Goal: Transaction & Acquisition: Purchase product/service

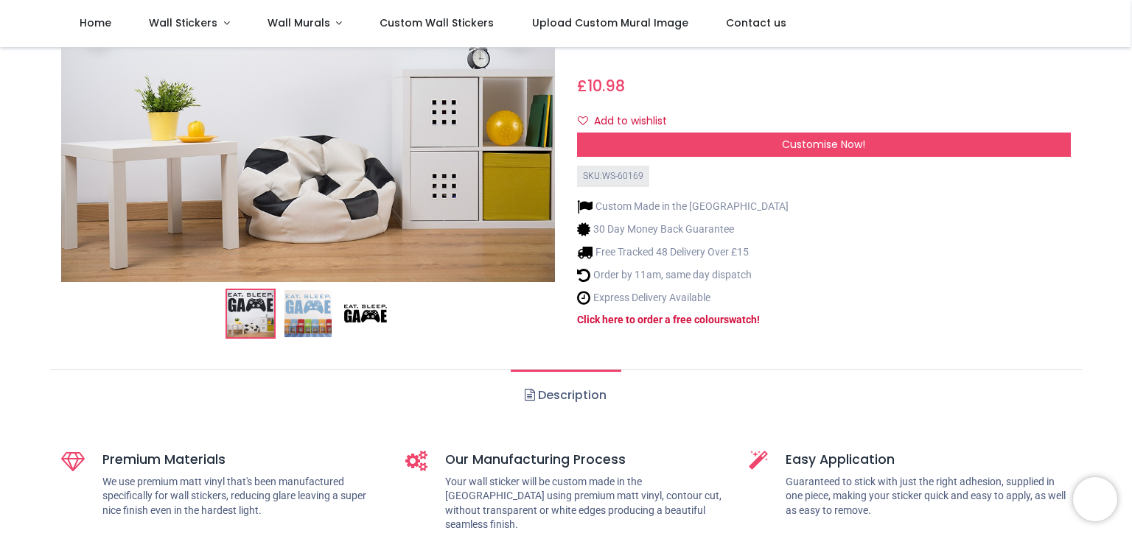
scroll to position [299, 0]
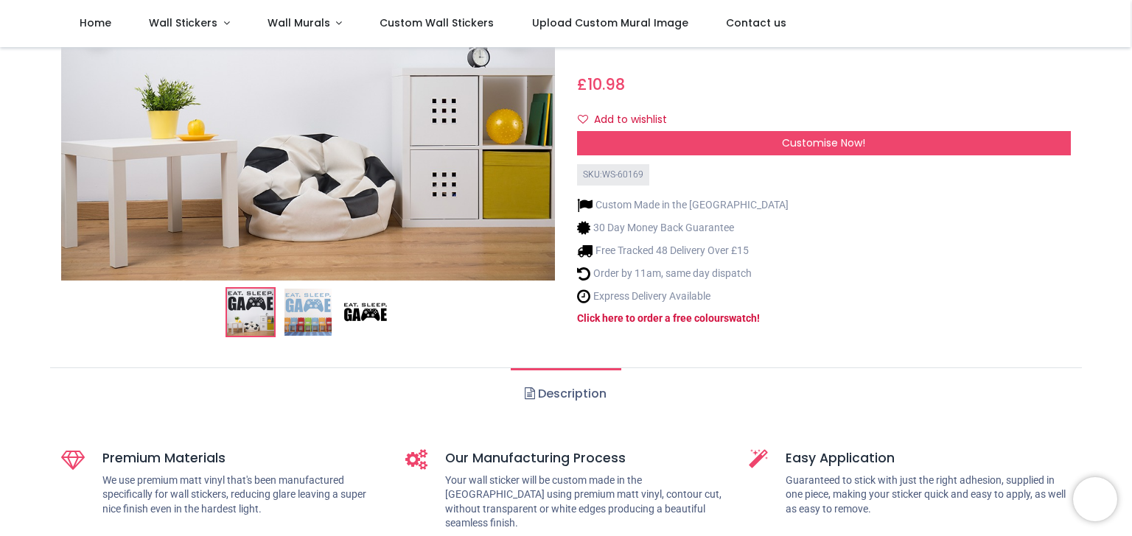
click at [305, 299] on img at bounding box center [307, 313] width 47 height 47
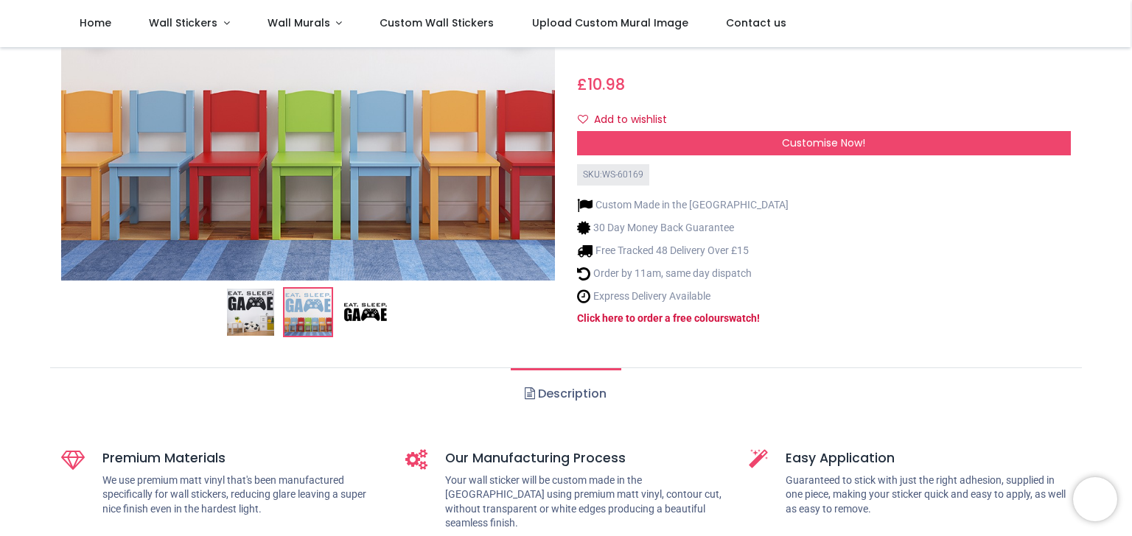
click at [348, 290] on img at bounding box center [365, 313] width 47 height 47
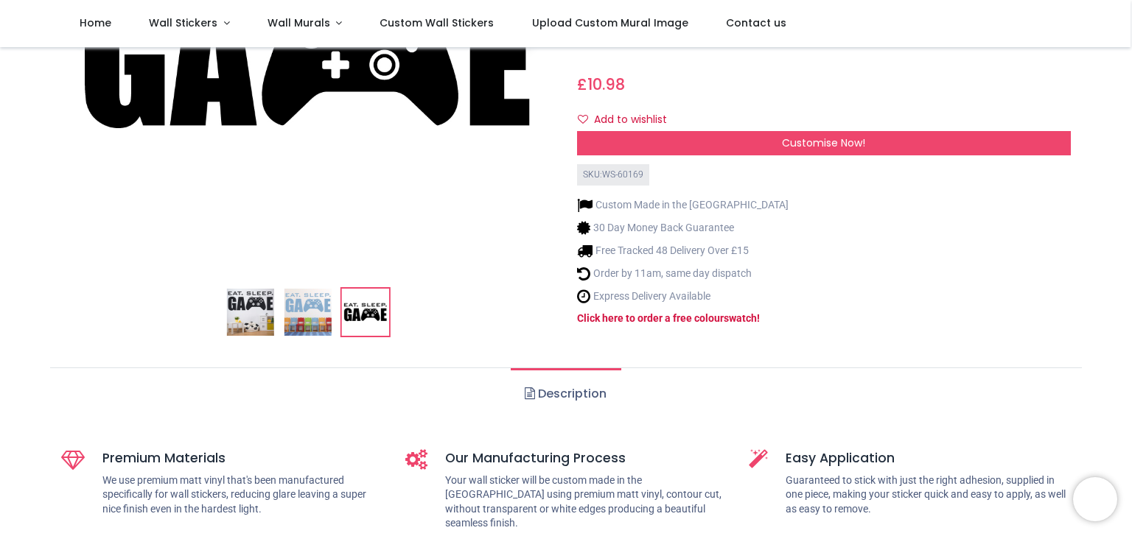
click at [259, 300] on img at bounding box center [250, 313] width 47 height 47
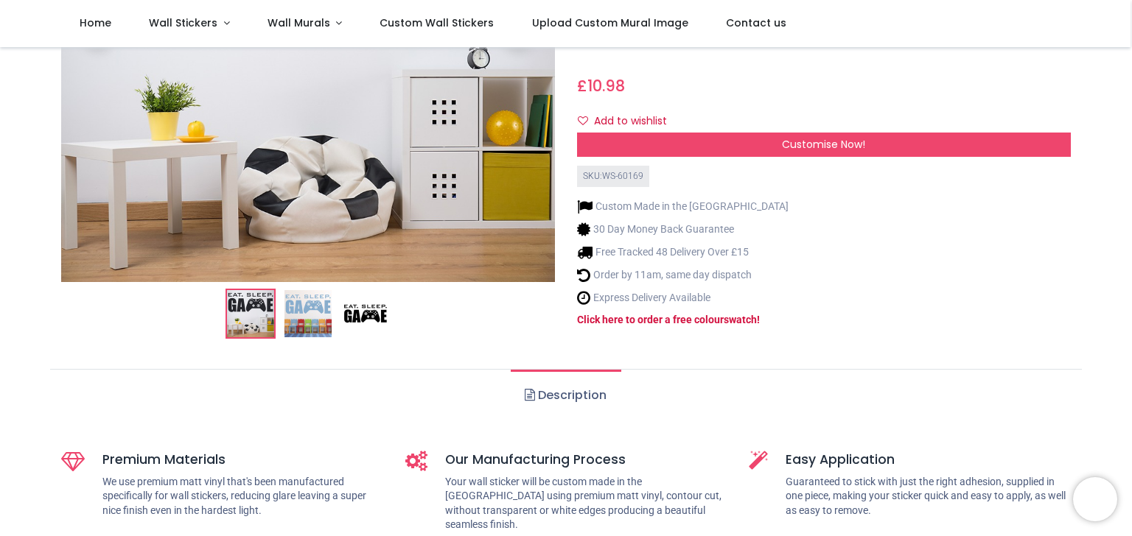
scroll to position [365, 0]
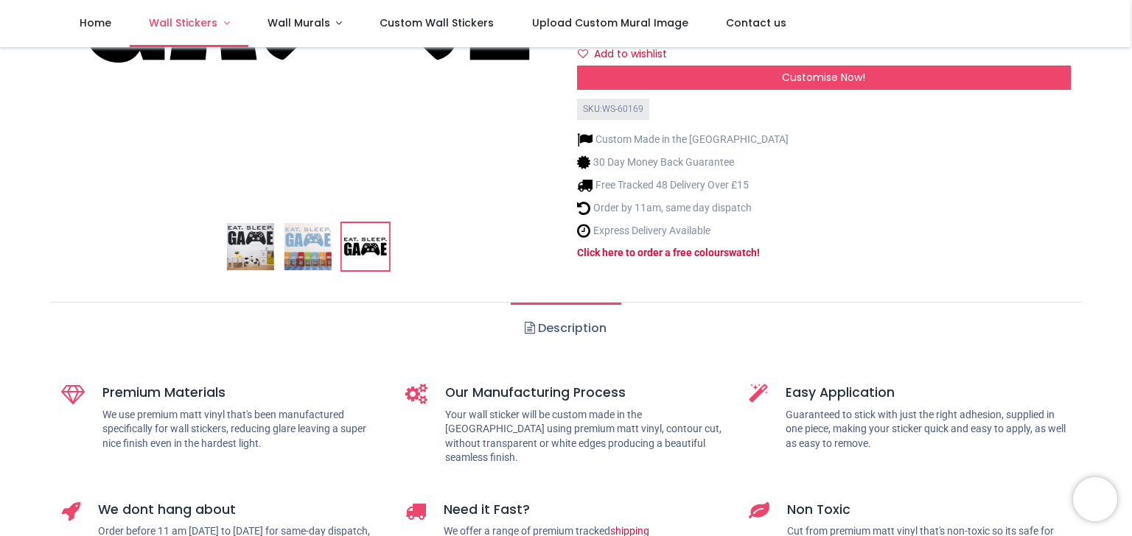
click at [190, 34] on link "Wall Stickers" at bounding box center [189, 23] width 119 height 47
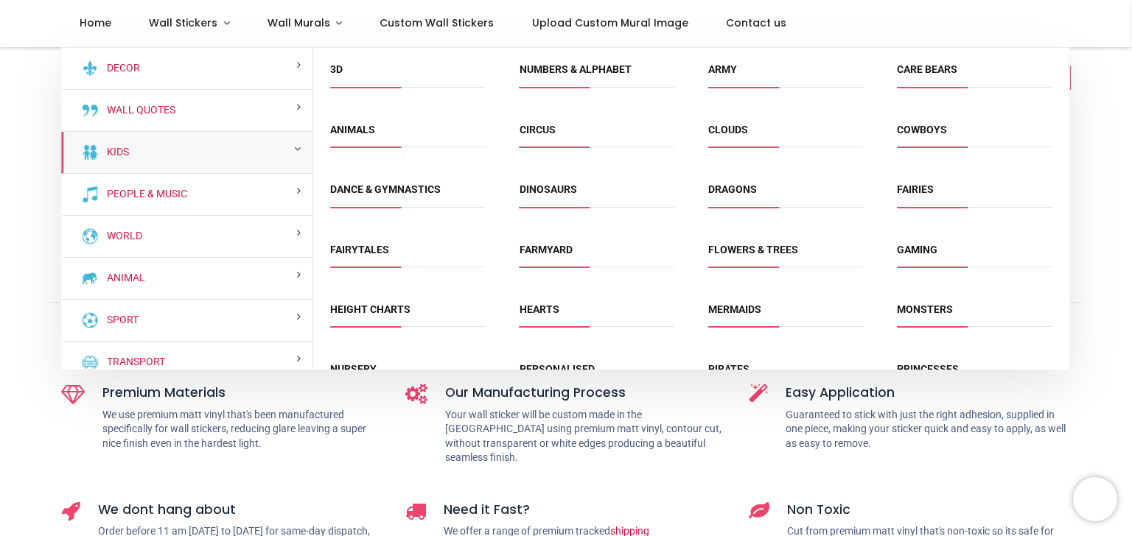
click at [158, 155] on div "Kids" at bounding box center [186, 153] width 251 height 42
click at [910, 243] on span "Gaming" at bounding box center [974, 255] width 155 height 24
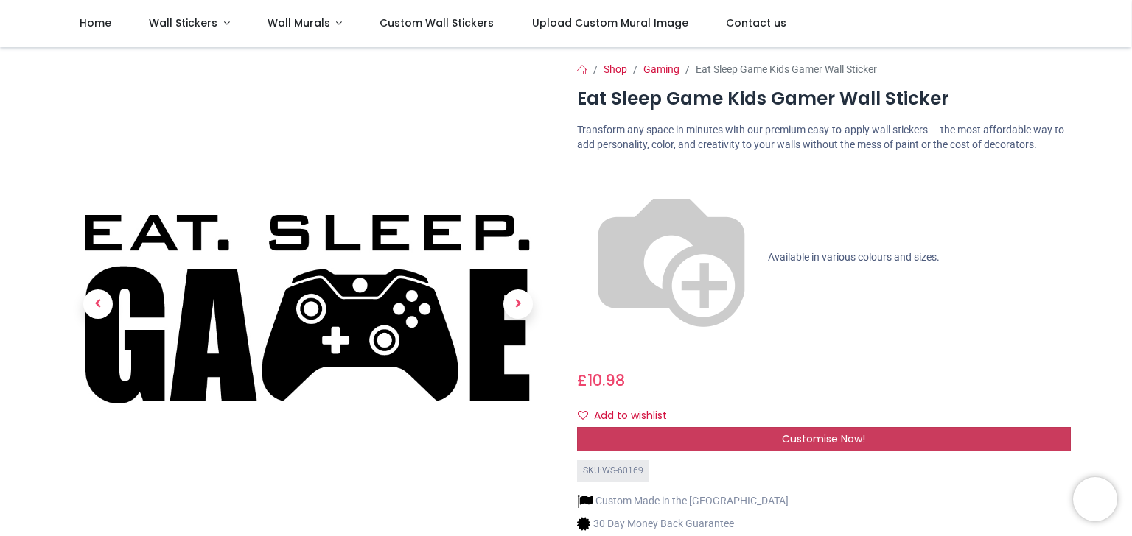
scroll to position [0, 0]
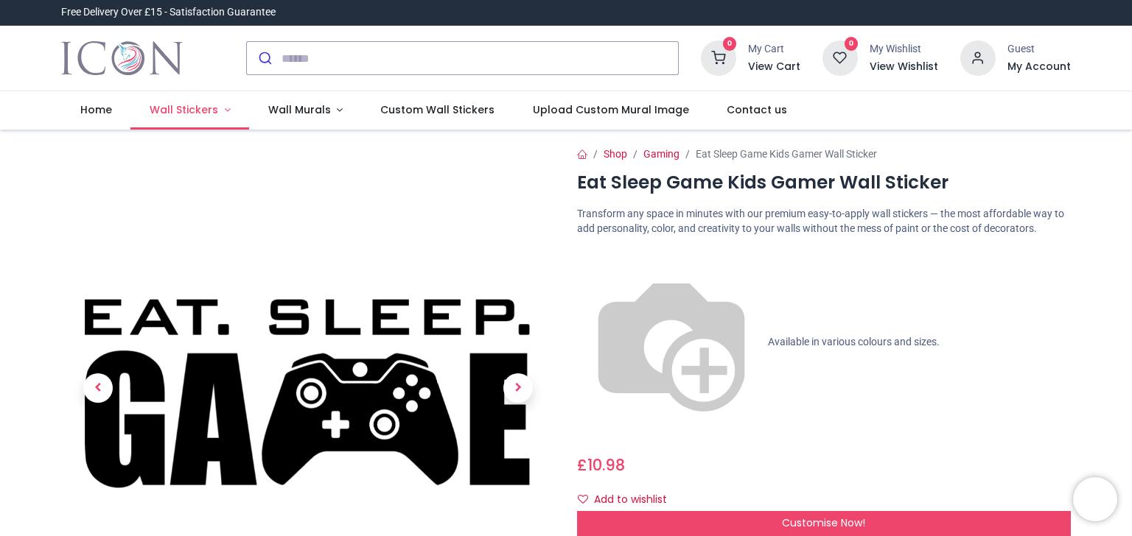
click at [197, 128] on link "Wall Stickers" at bounding box center [189, 110] width 119 height 38
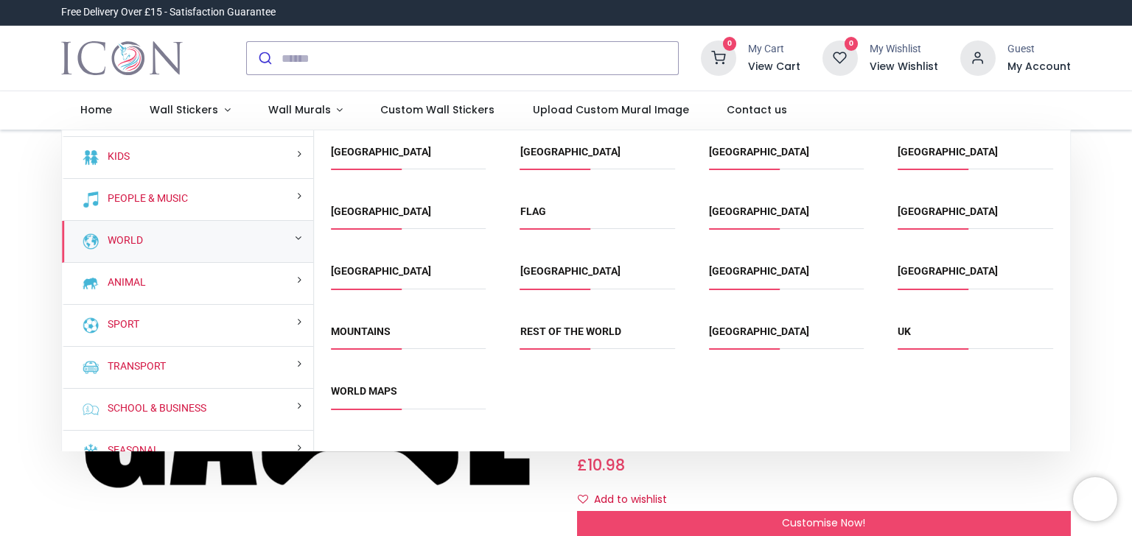
scroll to position [78, 0]
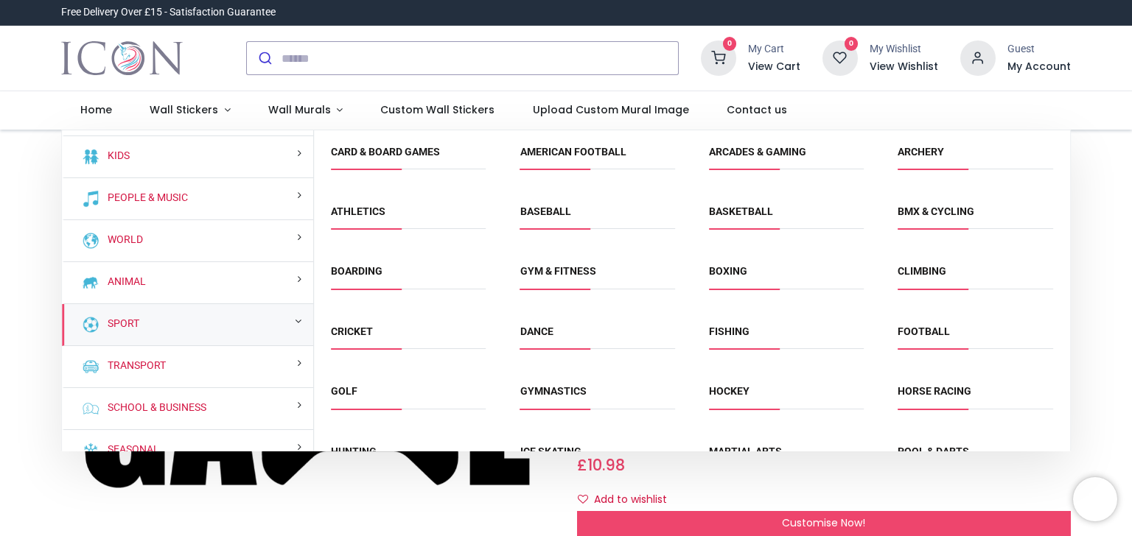
click at [245, 330] on div "Sport" at bounding box center [187, 325] width 251 height 42
click at [295, 323] on small at bounding box center [298, 321] width 7 height 10
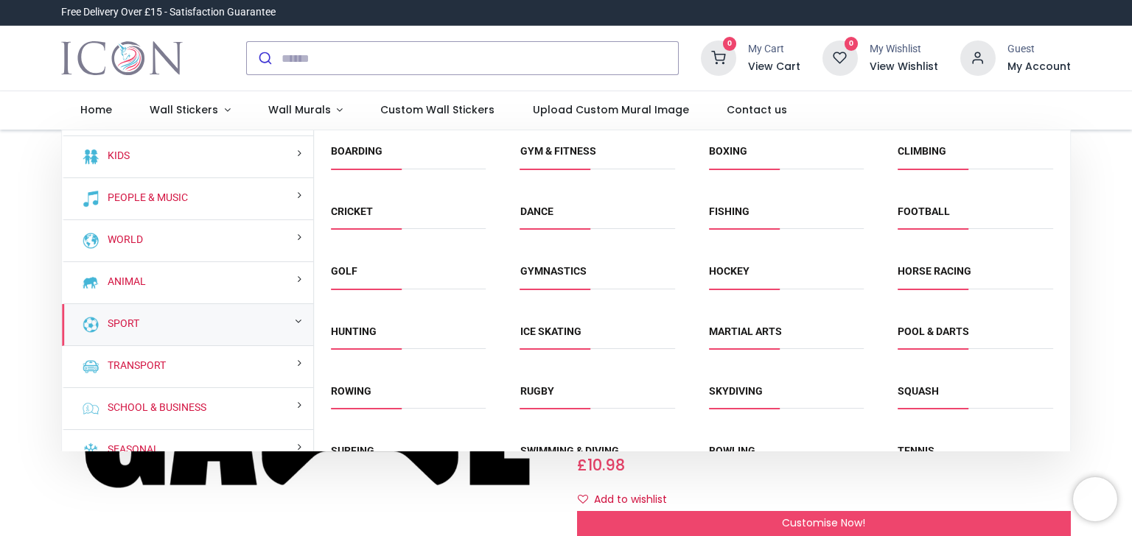
scroll to position [113, 0]
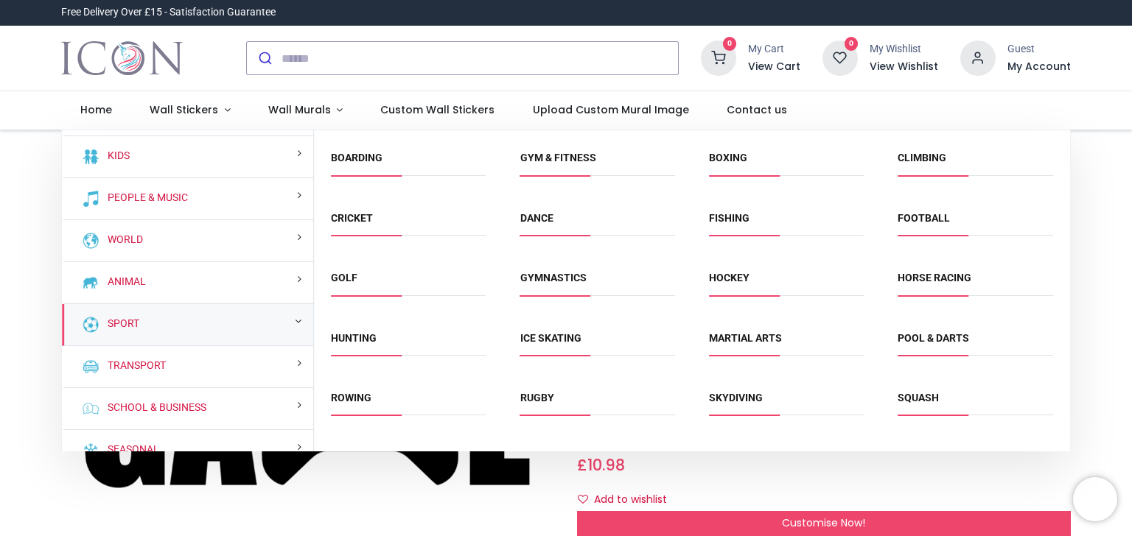
click at [951, 220] on span "Football" at bounding box center [975, 223] width 155 height 24
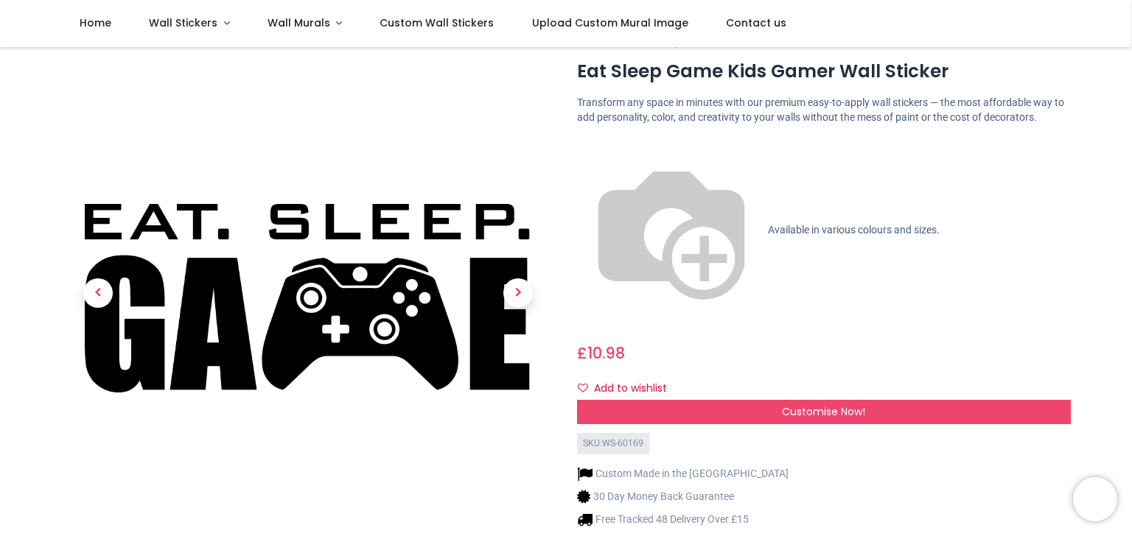
scroll to position [46, 0]
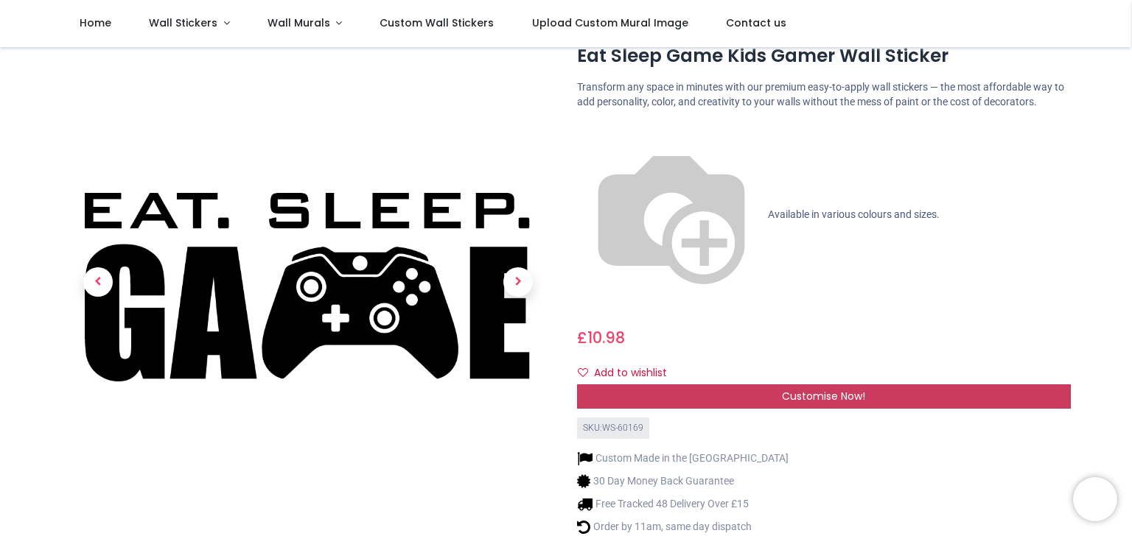
click at [814, 389] on span "Customise Now!" at bounding box center [823, 396] width 83 height 15
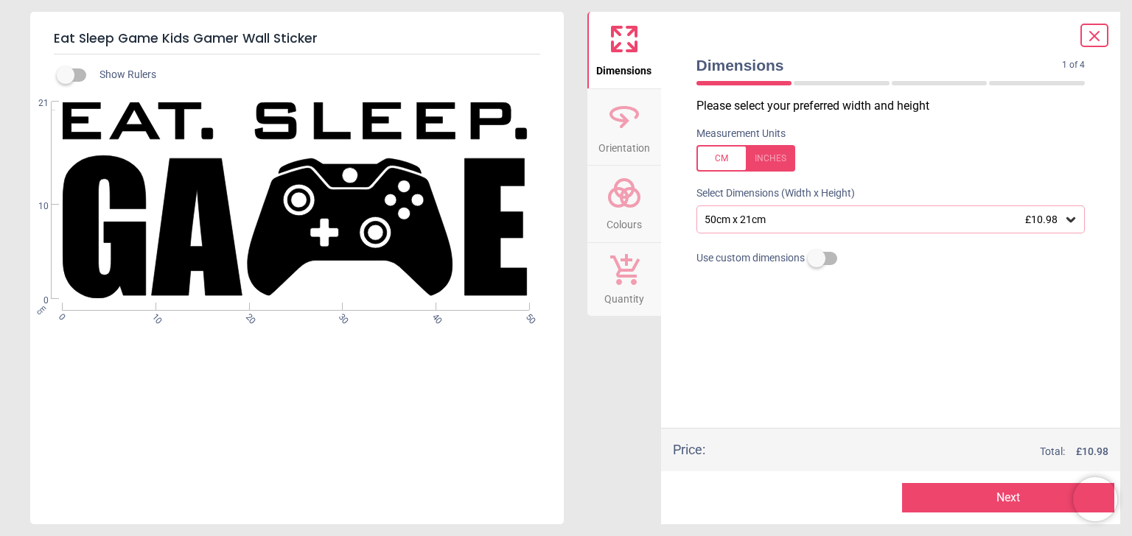
click at [1066, 217] on icon at bounding box center [1070, 219] width 9 height 5
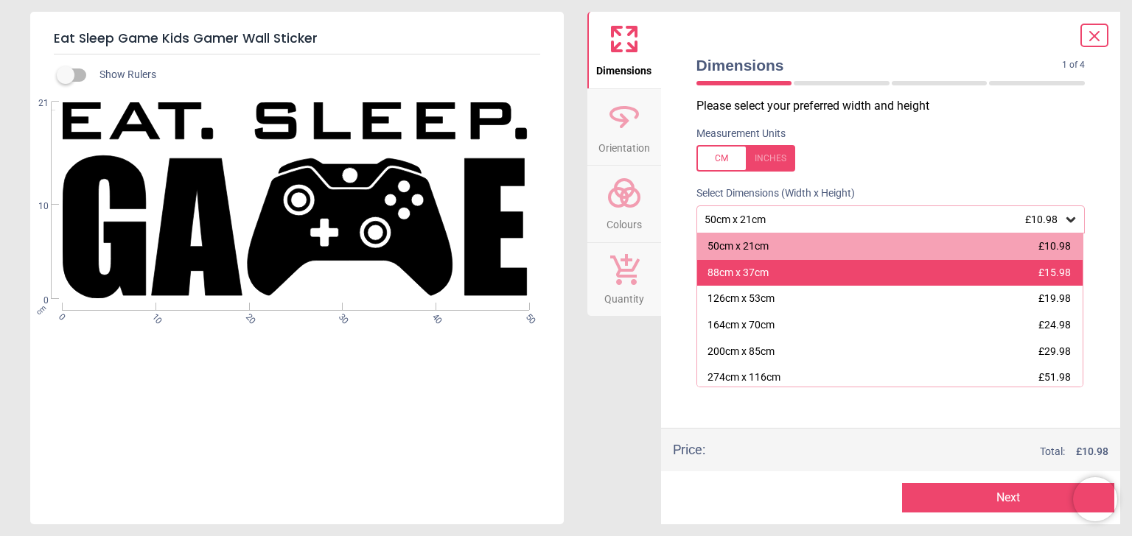
click at [1054, 274] on span "£15.98" at bounding box center [1054, 273] width 32 height 12
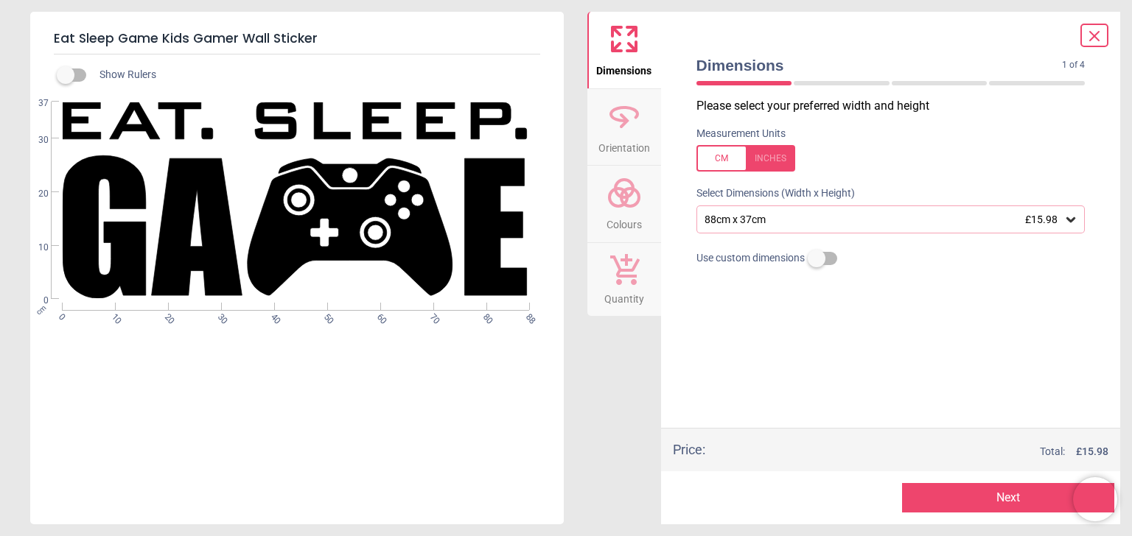
click at [1096, 37] on icon at bounding box center [1094, 36] width 9 height 9
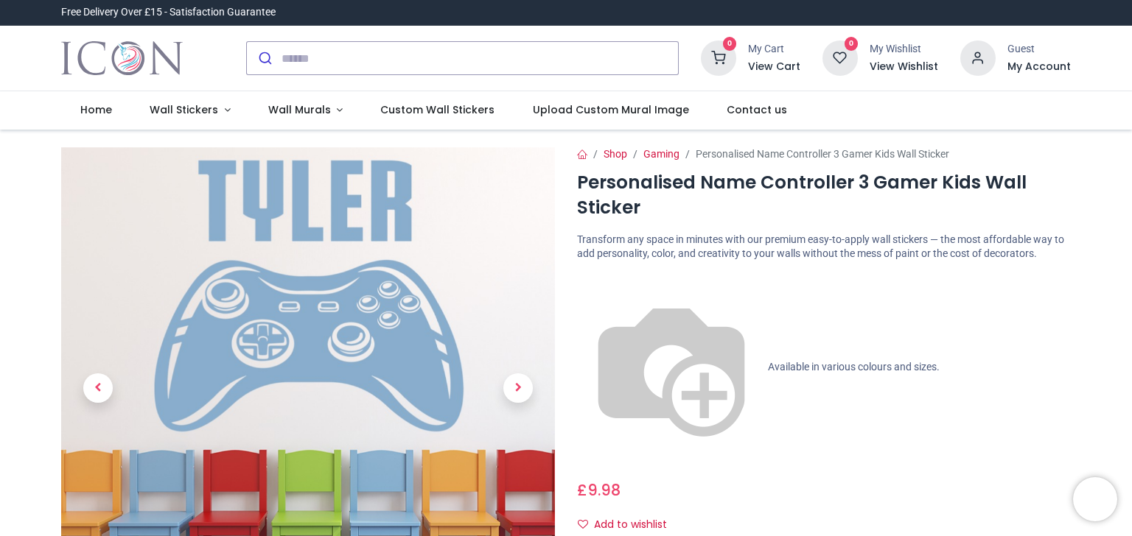
scroll to position [59, 0]
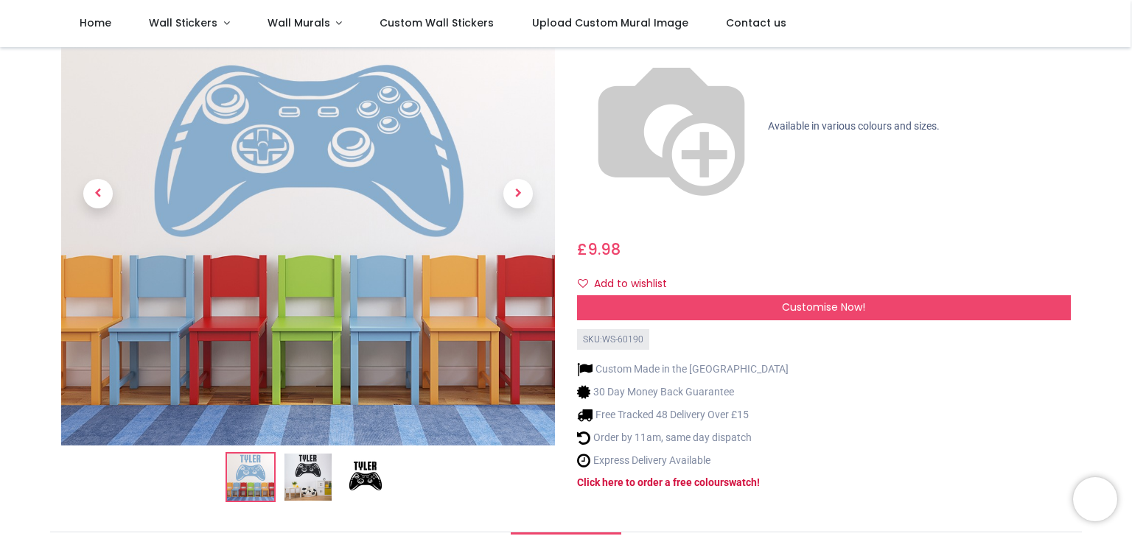
scroll to position [32, 0]
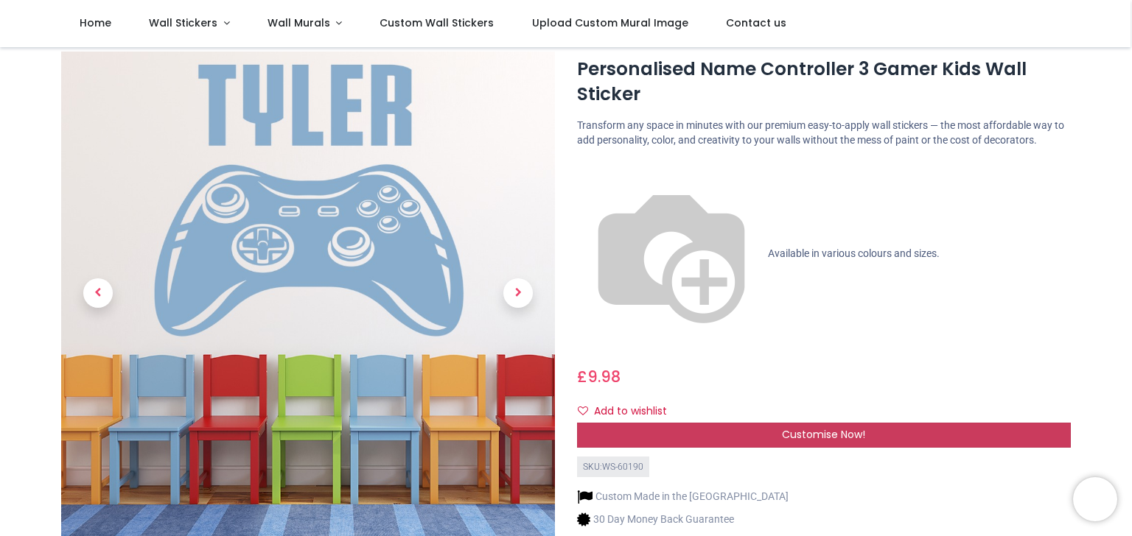
click at [835, 427] on span "Customise Now!" at bounding box center [823, 434] width 83 height 15
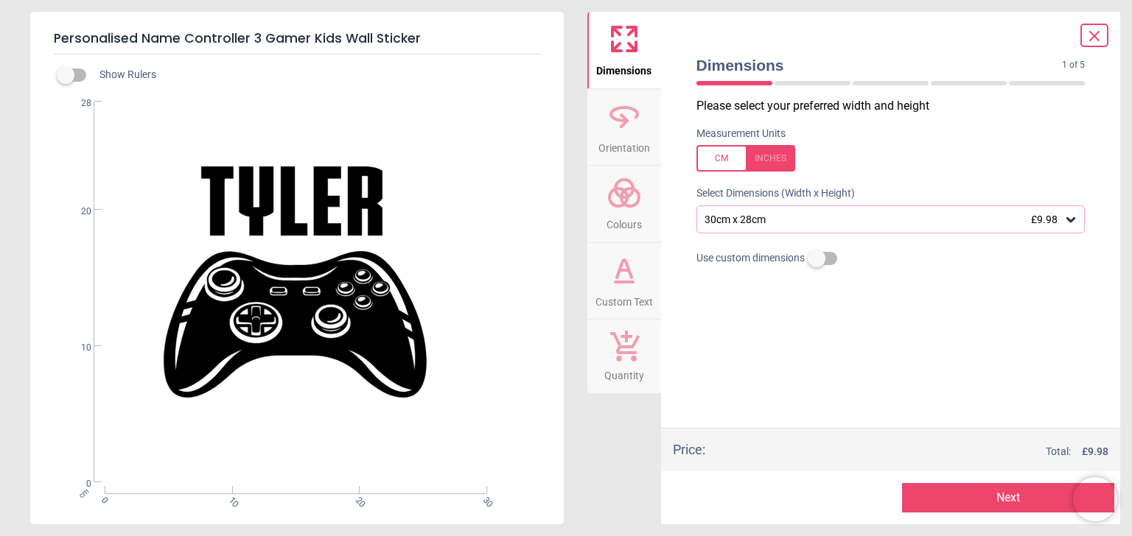
click at [1072, 220] on icon at bounding box center [1070, 219] width 9 height 5
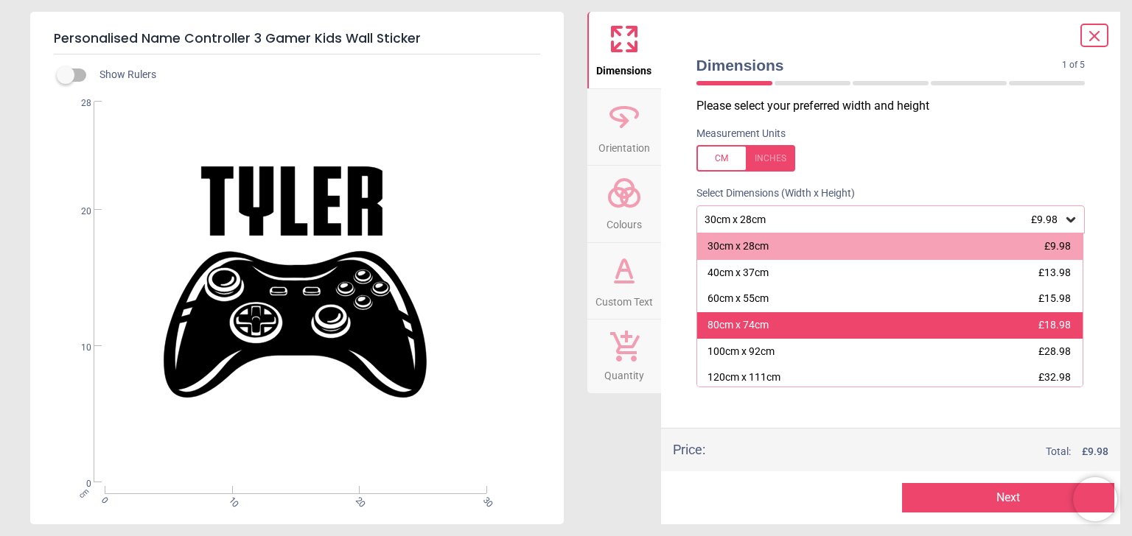
click at [1058, 330] on span "£18.98" at bounding box center [1054, 325] width 32 height 12
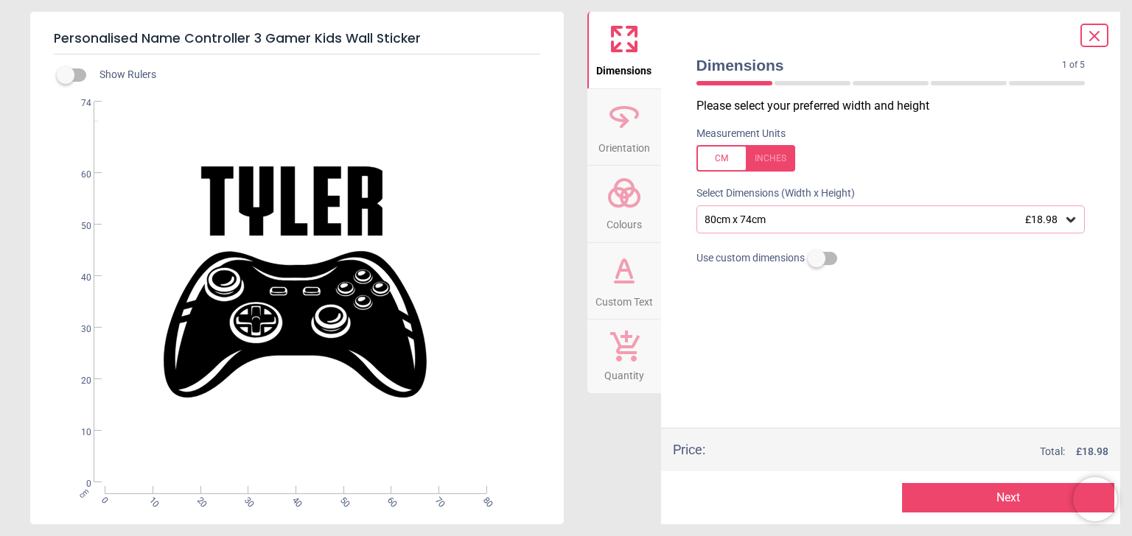
click at [990, 496] on button "Next" at bounding box center [1008, 497] width 212 height 29
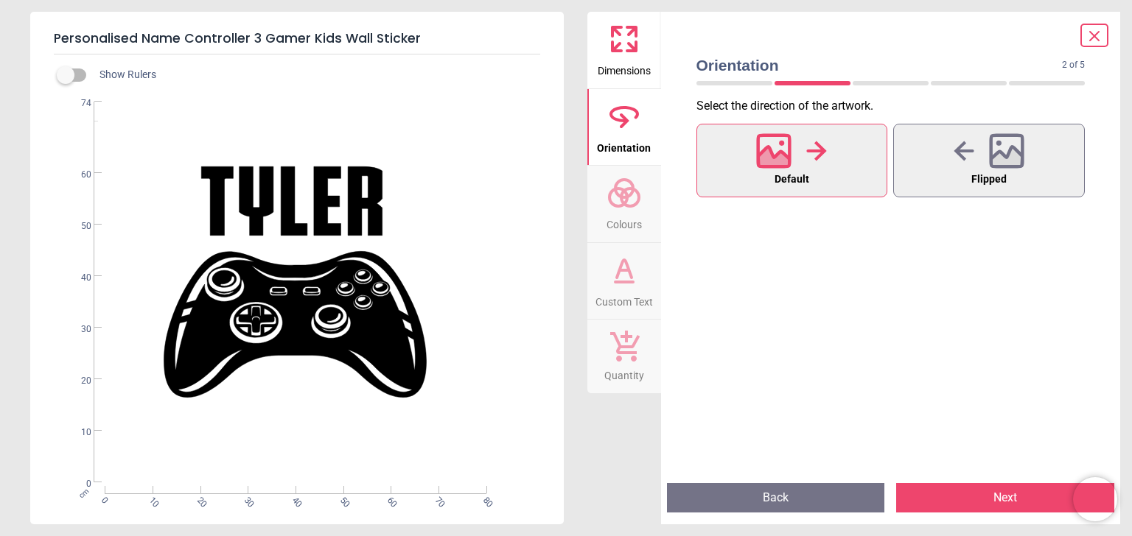
click at [636, 206] on icon at bounding box center [623, 192] width 35 height 35
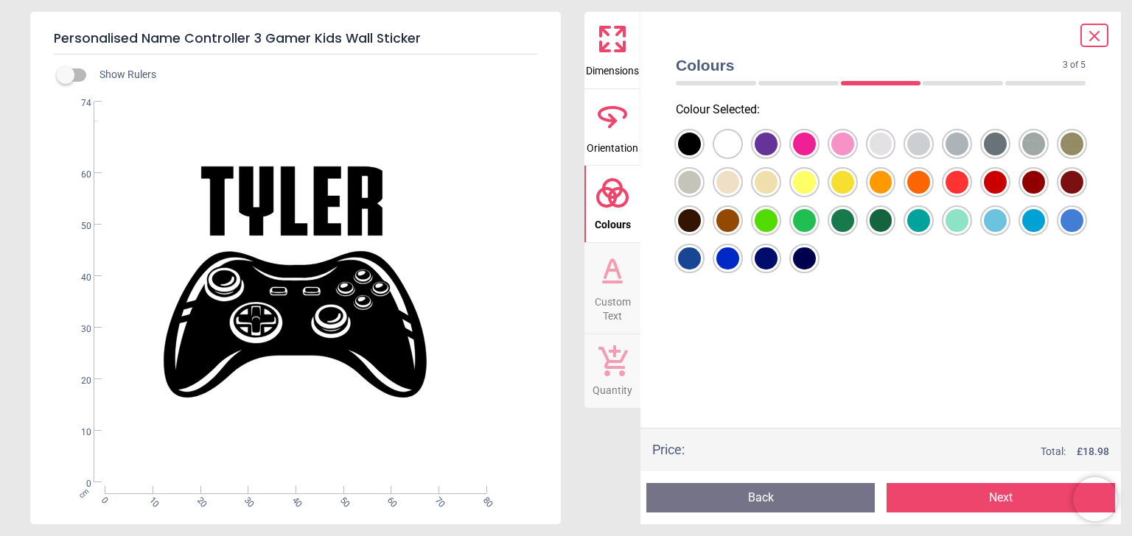
click at [701, 155] on div at bounding box center [689, 144] width 23 height 23
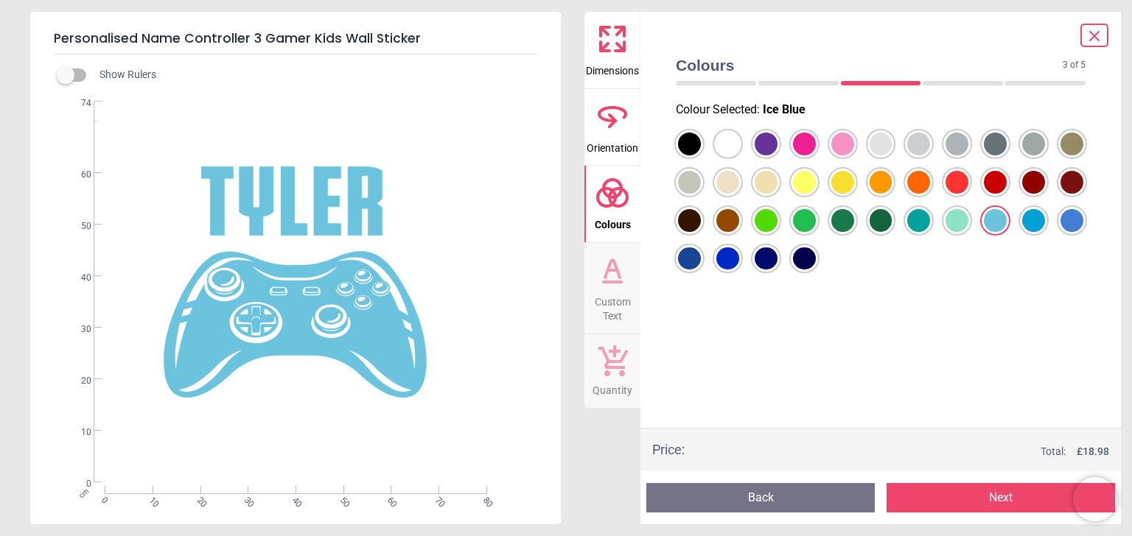
click at [982, 499] on button "Next" at bounding box center [1000, 497] width 228 height 29
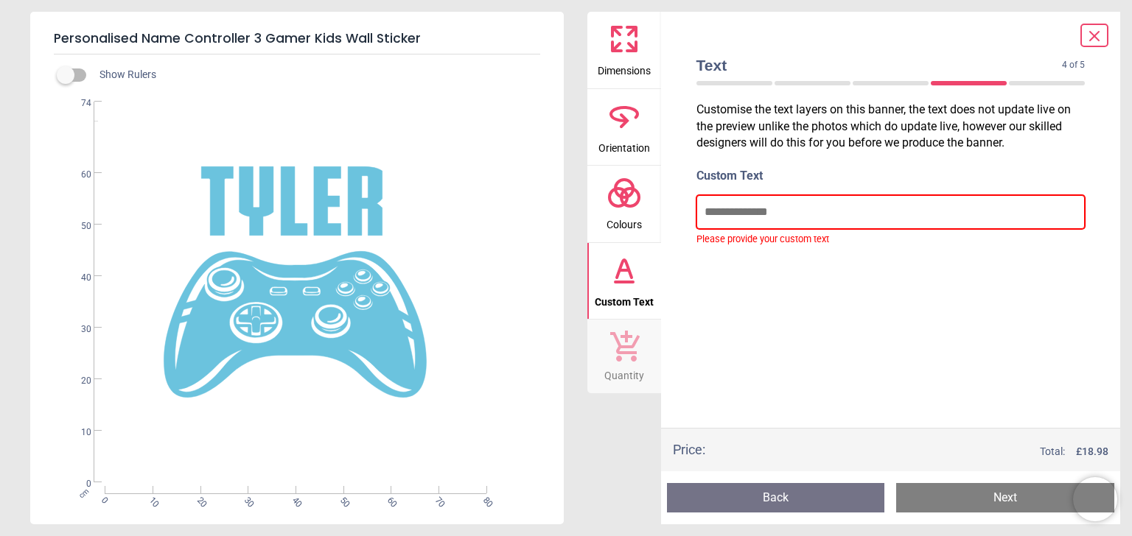
click at [765, 211] on input "text" at bounding box center [890, 212] width 389 height 34
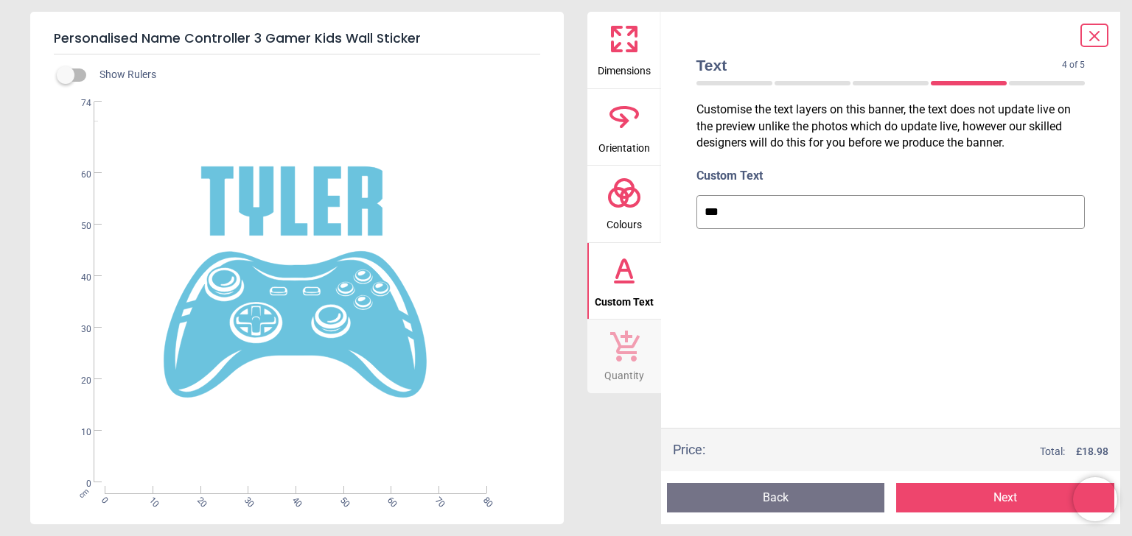
type input "***"
click at [1001, 502] on button "Next" at bounding box center [1005, 497] width 218 height 29
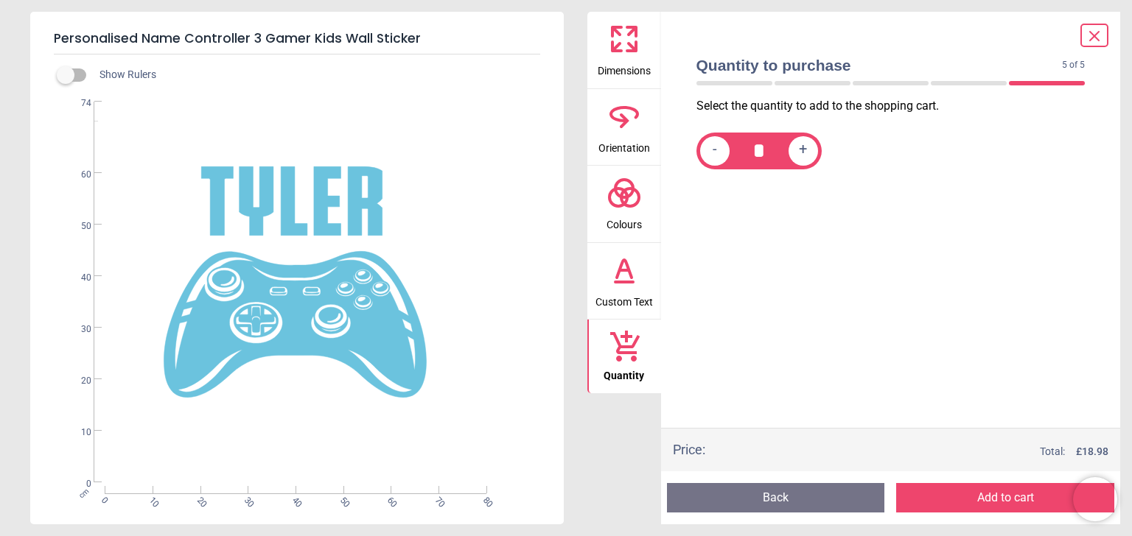
click at [803, 149] on span "+" at bounding box center [803, 150] width 8 height 18
click at [710, 147] on div "-" at bounding box center [714, 150] width 29 height 29
type input "*"
click at [986, 498] on button "Add to cart" at bounding box center [1005, 497] width 218 height 29
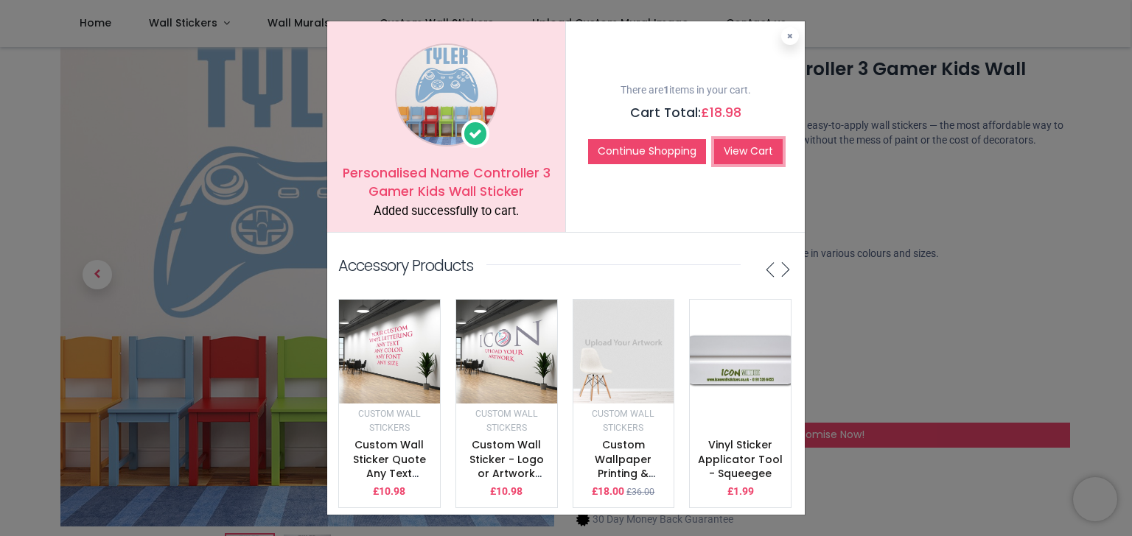
click at [757, 153] on link "View Cart" at bounding box center [748, 151] width 69 height 25
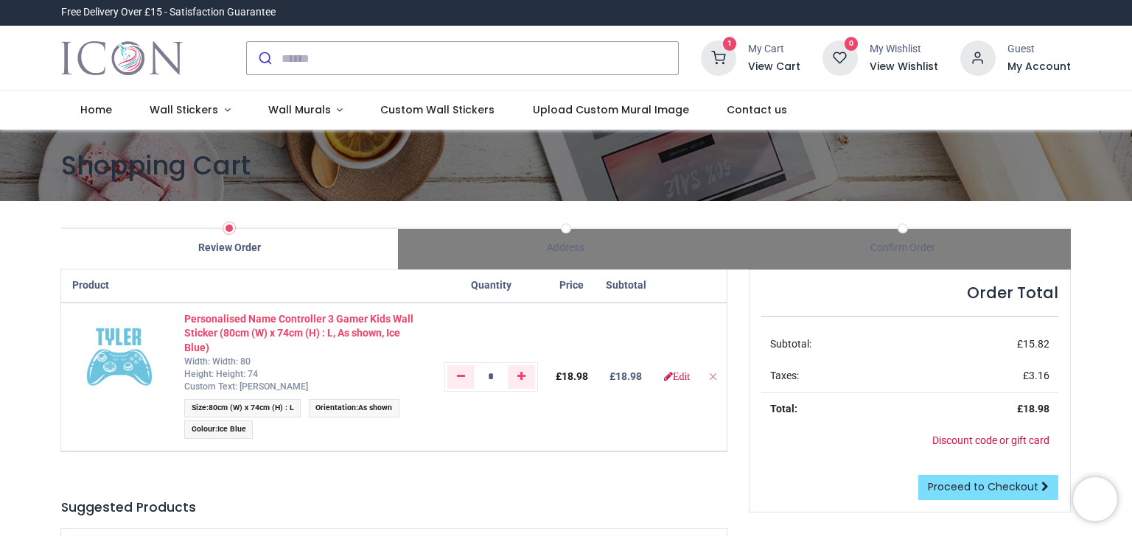
click at [260, 322] on strong "Personalised Name Controller 3 Gamer Kids Wall Sticker (80cm (W) x 74cm (H) : L…" at bounding box center [298, 333] width 229 height 41
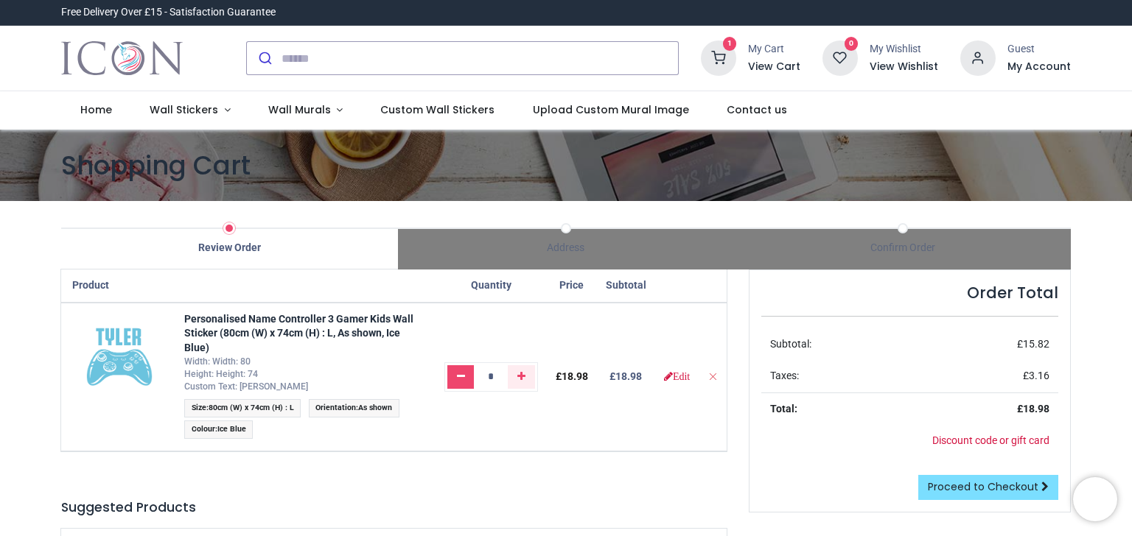
click at [463, 380] on icon "Remove one" at bounding box center [461, 376] width 8 height 10
type input "*"
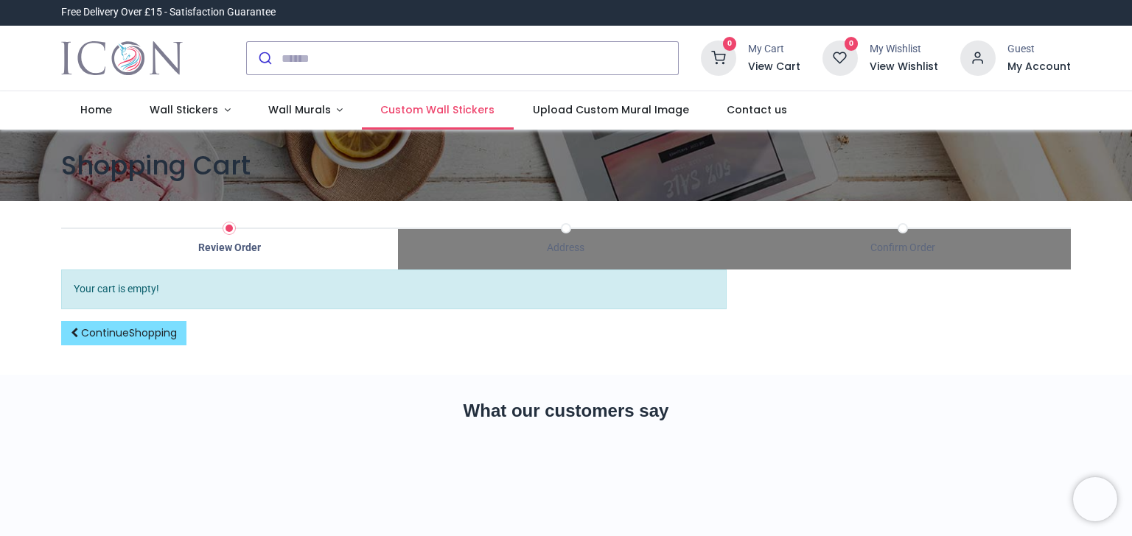
click at [422, 115] on span "Custom Wall Stickers" at bounding box center [437, 109] width 114 height 15
click at [165, 115] on span "Wall Stickers" at bounding box center [184, 109] width 69 height 15
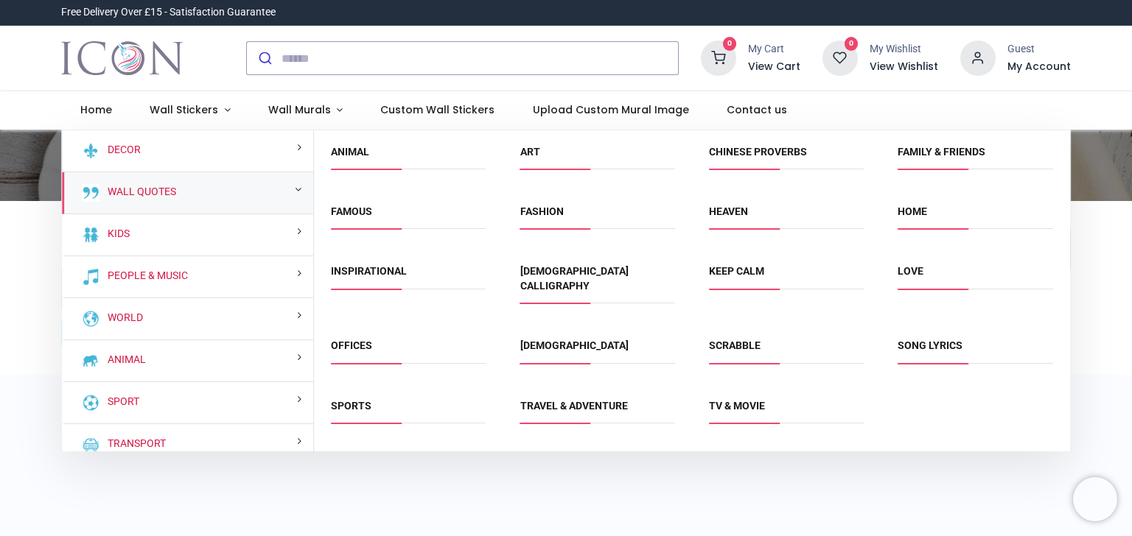
click at [350, 164] on span "Animal" at bounding box center [408, 157] width 155 height 24
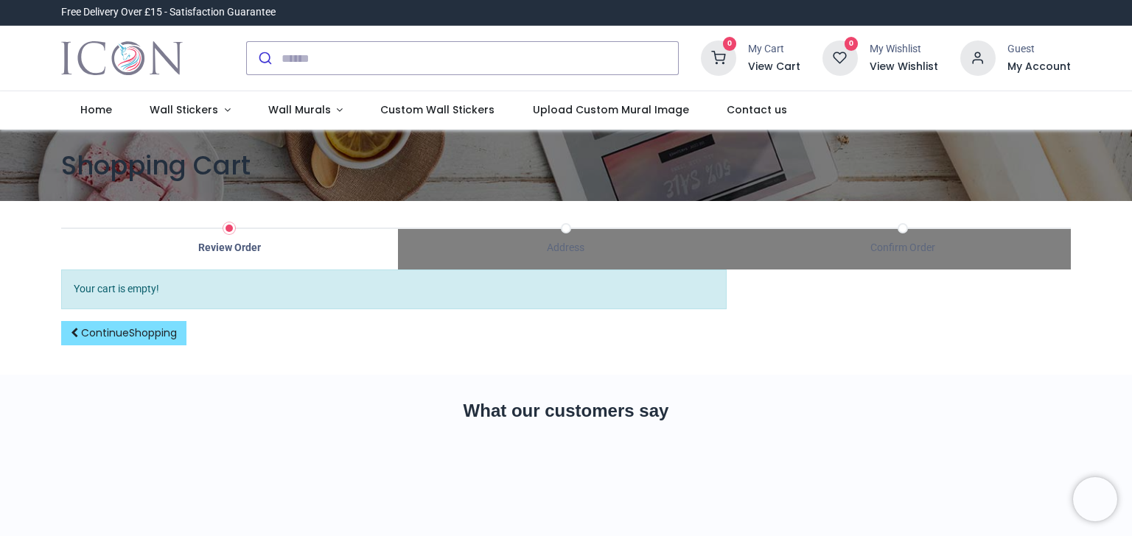
click at [182, 130] on section "Shopping Cart" at bounding box center [566, 165] width 1132 height 71
click at [175, 119] on link "Wall Stickers" at bounding box center [189, 110] width 119 height 38
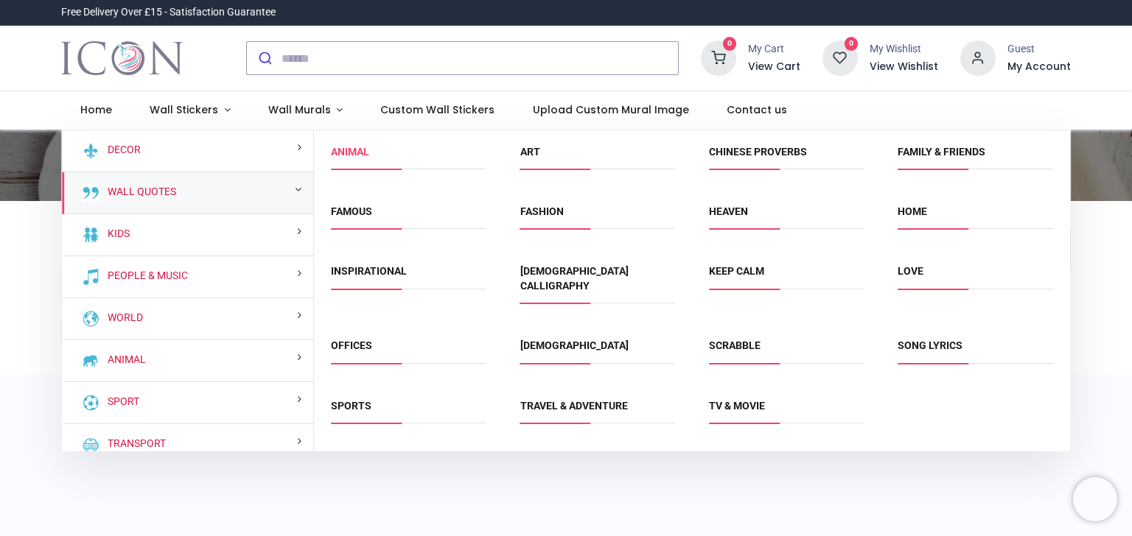
click at [354, 155] on link "Animal" at bounding box center [350, 152] width 38 height 12
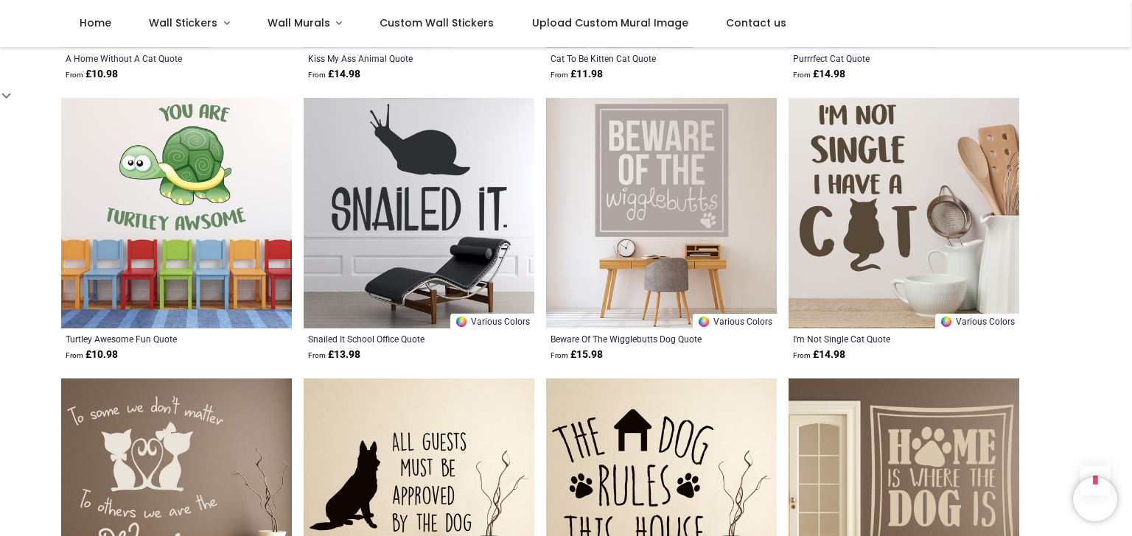
scroll to position [1399, 0]
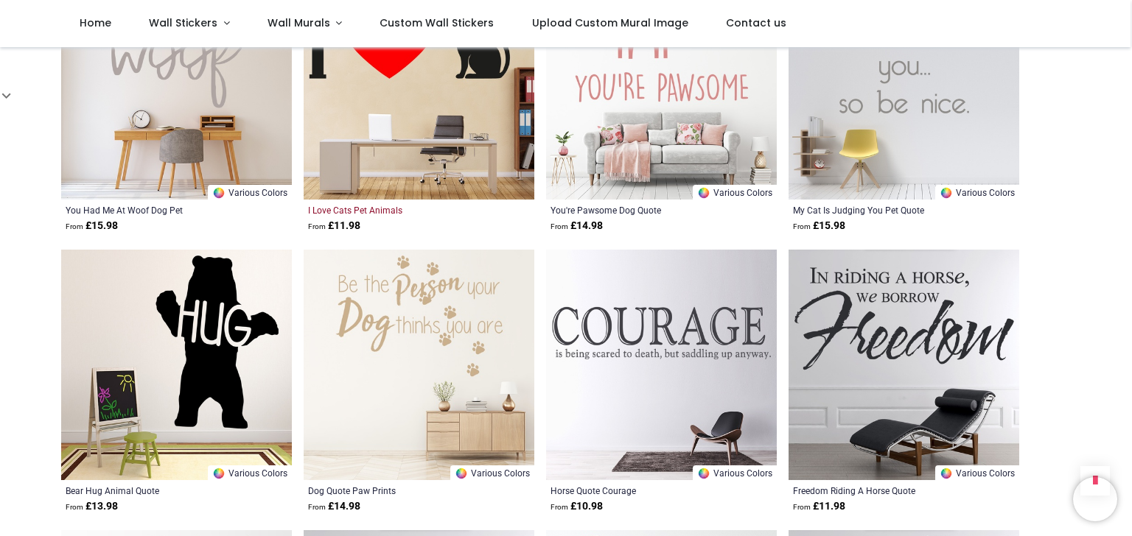
scroll to position [2351, 0]
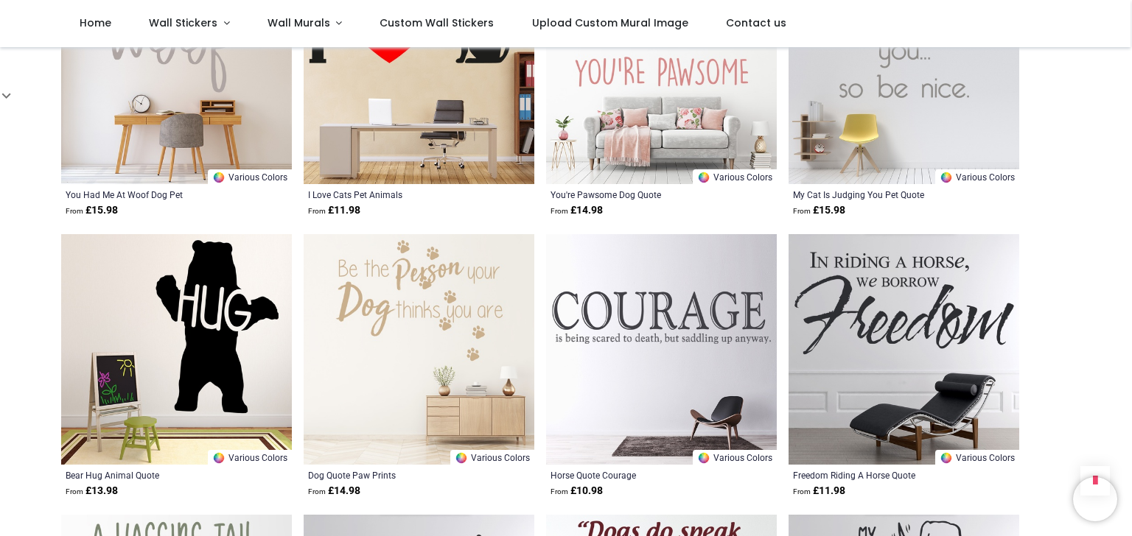
click at [183, 374] on img at bounding box center [176, 349] width 231 height 231
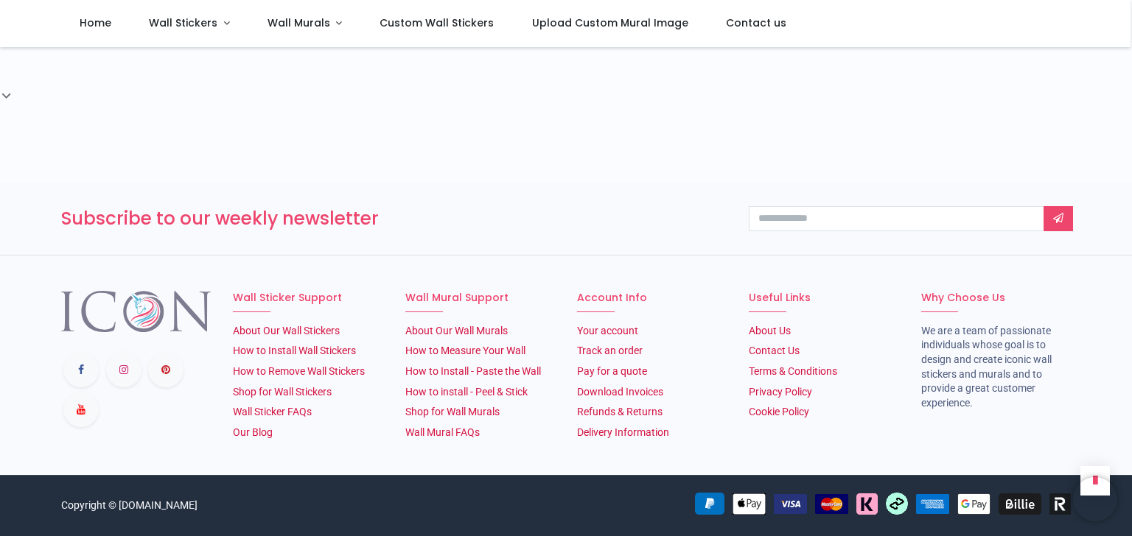
scroll to position [1839, 0]
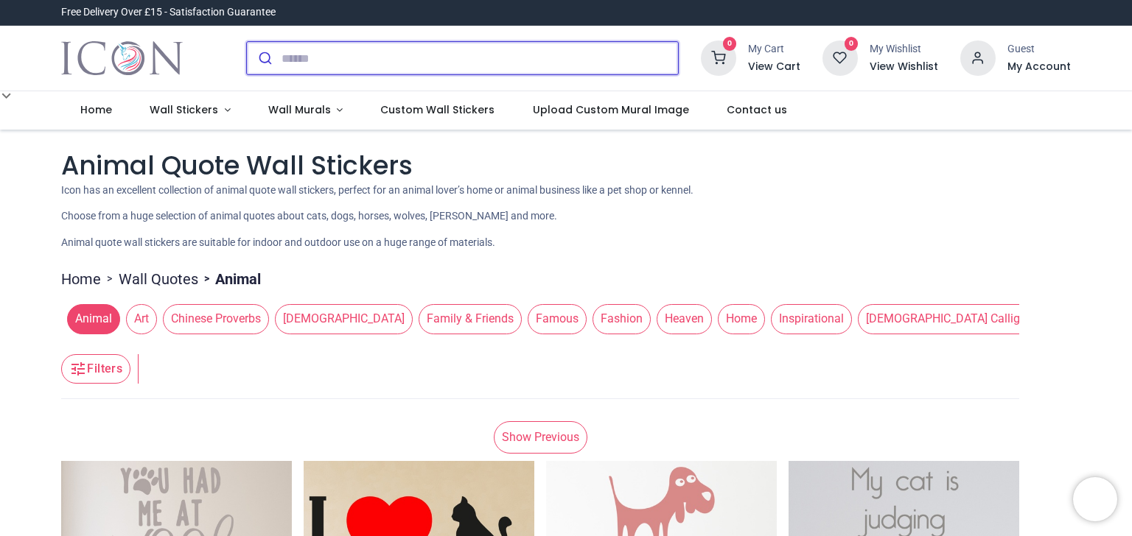
click at [273, 58] on button "submit" at bounding box center [264, 58] width 35 height 32
click at [316, 51] on input "search" at bounding box center [479, 58] width 396 height 32
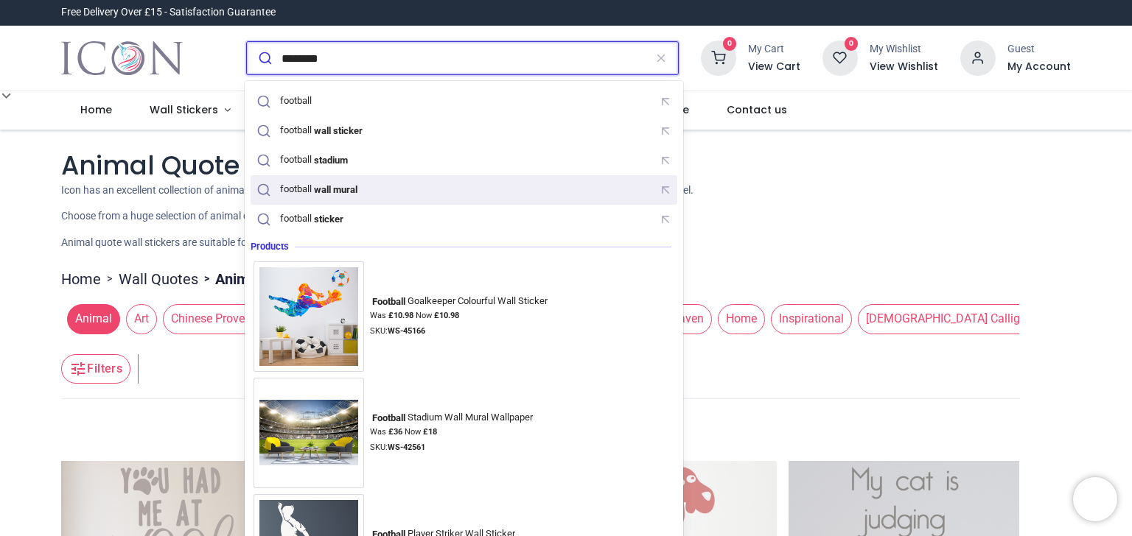
click at [318, 192] on mark "wall mural" at bounding box center [335, 189] width 47 height 15
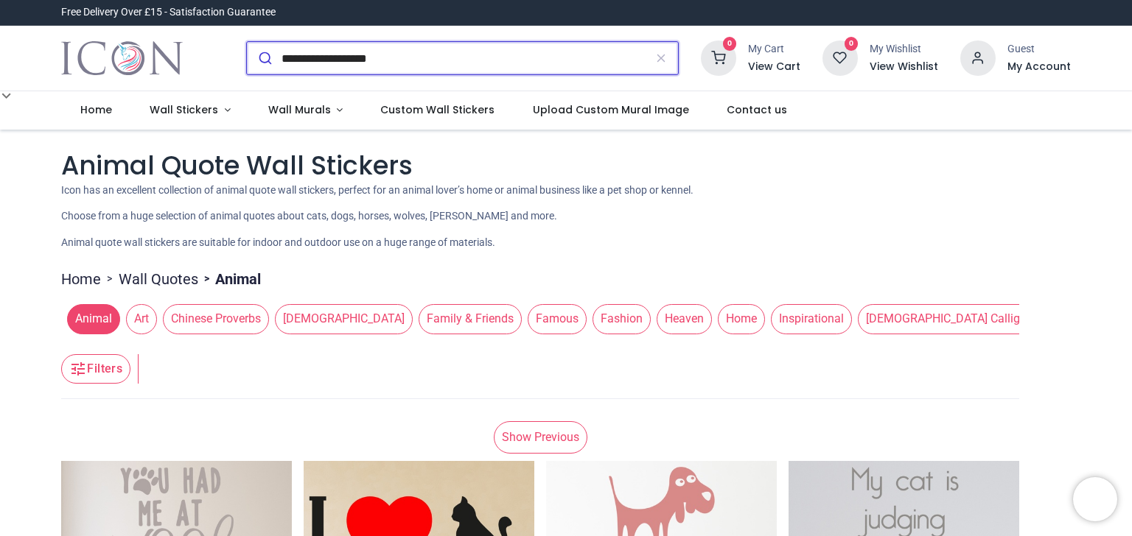
type input "**********"
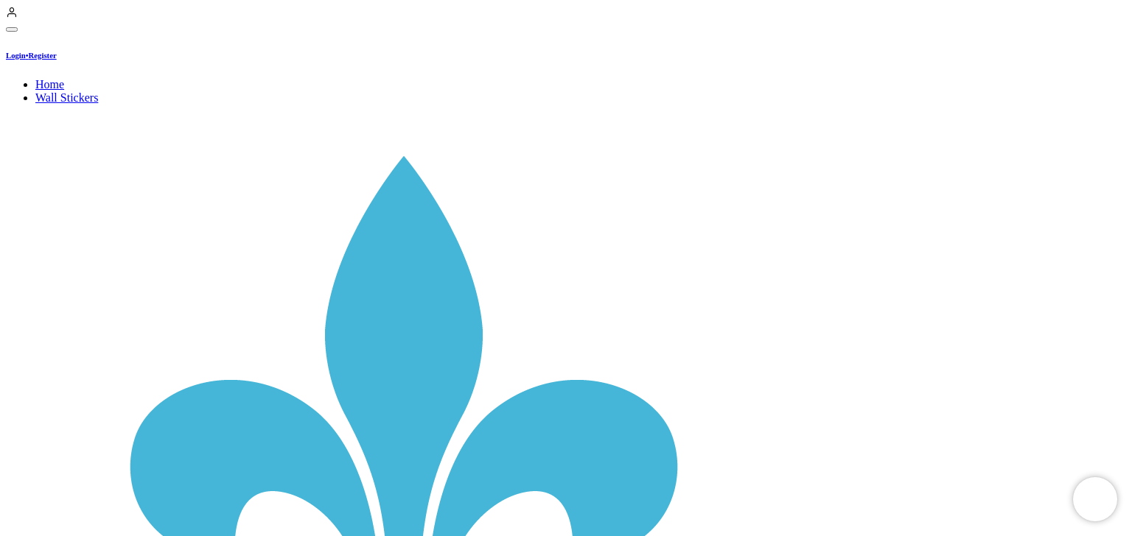
scroll to position [153, 0]
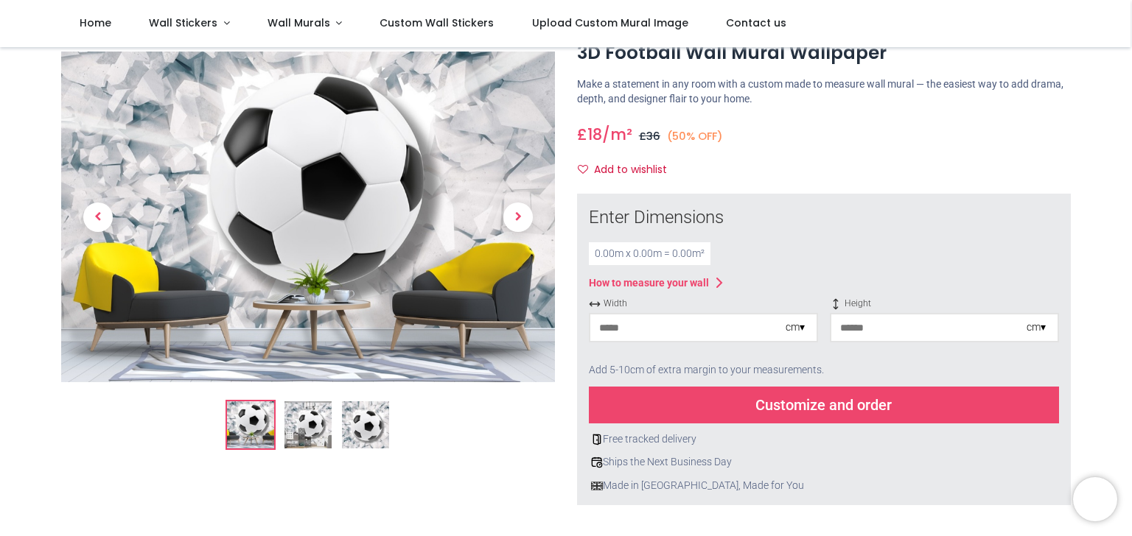
scroll to position [49, 0]
click at [800, 326] on div "cm ▾" at bounding box center [795, 327] width 19 height 15
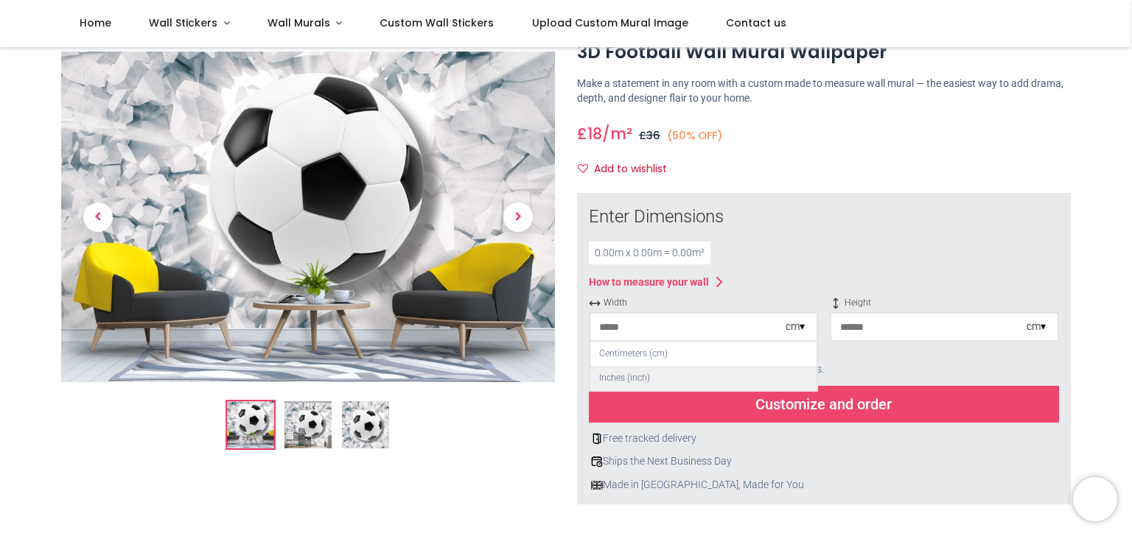
click at [727, 385] on div "Inches (inch)" at bounding box center [703, 378] width 226 height 24
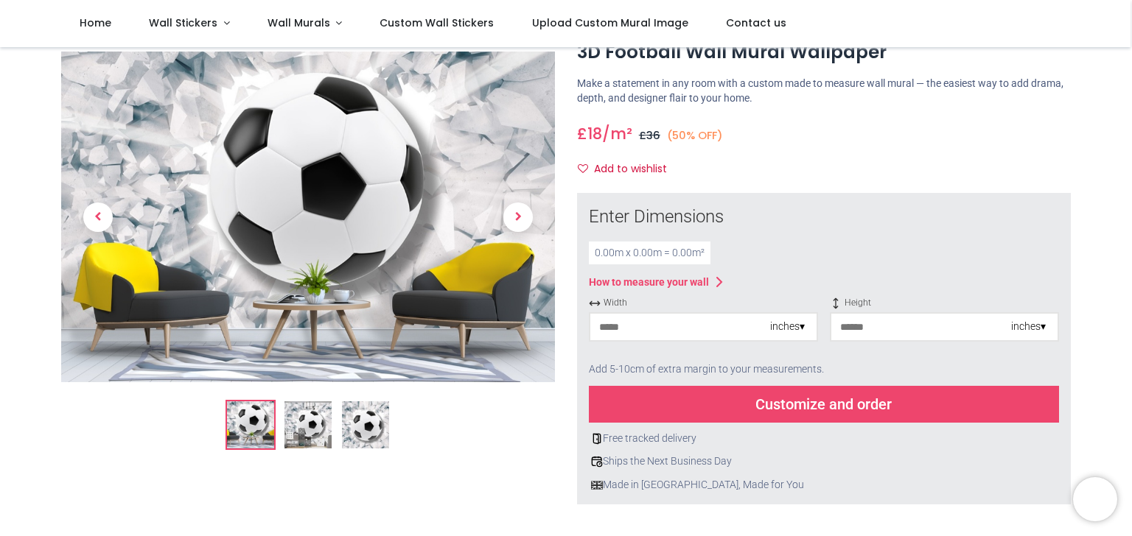
click at [240, 422] on img at bounding box center [250, 425] width 47 height 47
click at [323, 417] on img at bounding box center [307, 425] width 47 height 47
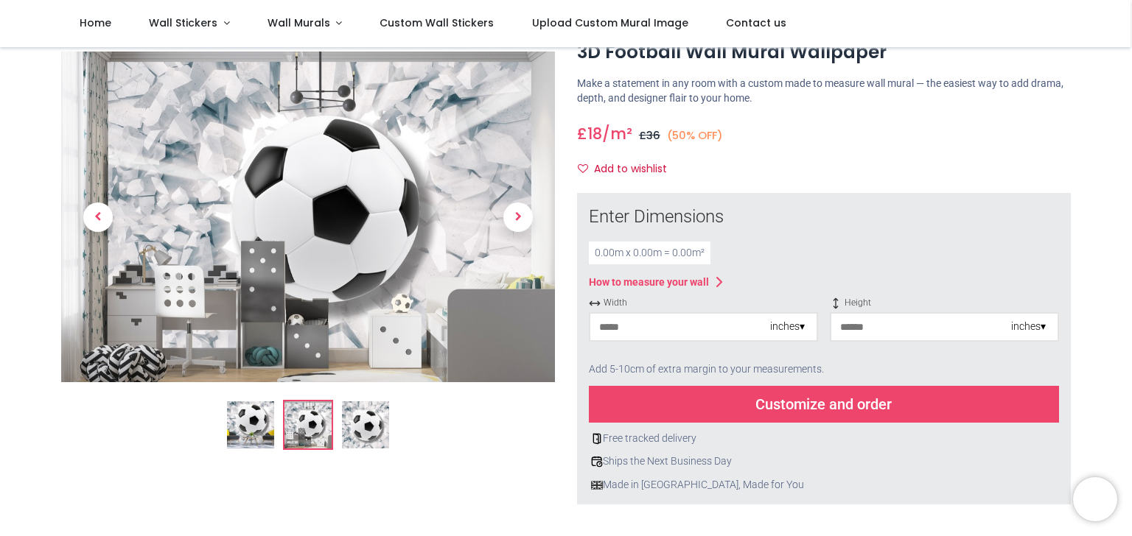
click at [391, 415] on ol at bounding box center [308, 425] width 494 height 50
click at [374, 423] on img at bounding box center [365, 425] width 47 height 47
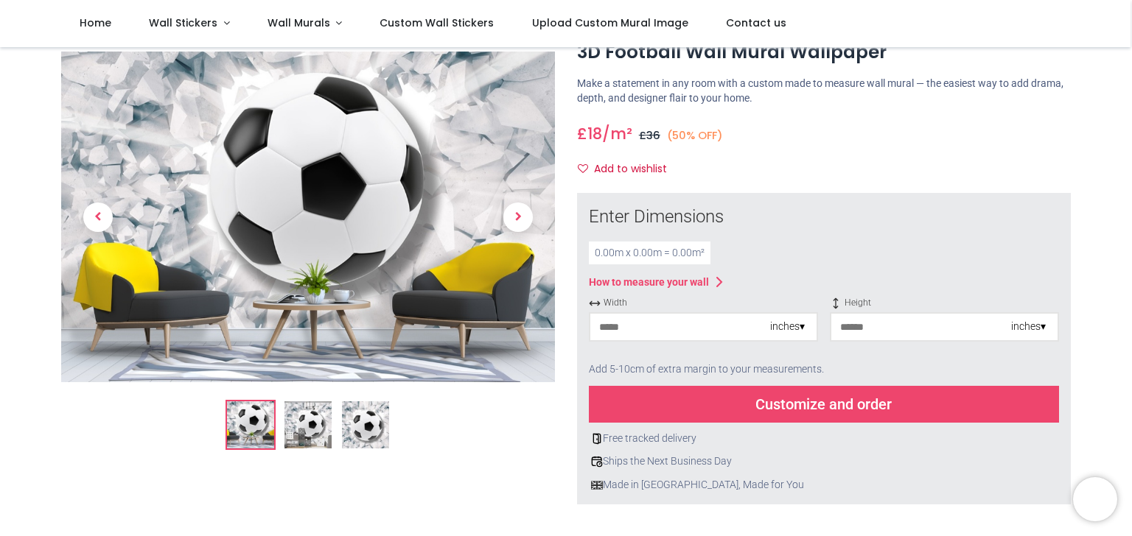
click at [640, 330] on input "number" at bounding box center [680, 327] width 180 height 27
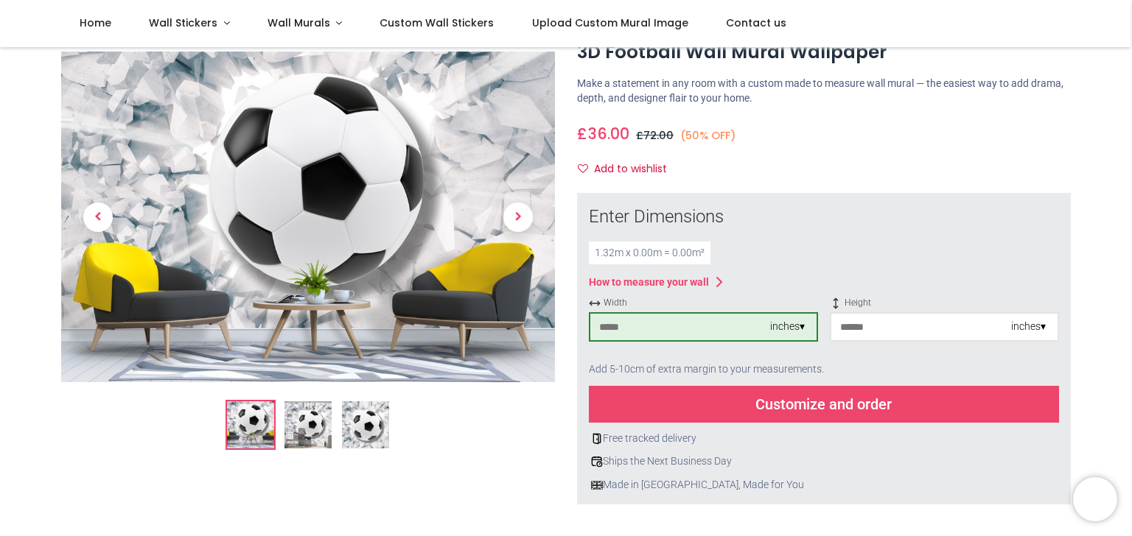
type input "**"
click at [879, 312] on div "inches ▾" at bounding box center [944, 326] width 229 height 29
click at [935, 327] on input "number" at bounding box center [921, 327] width 180 height 27
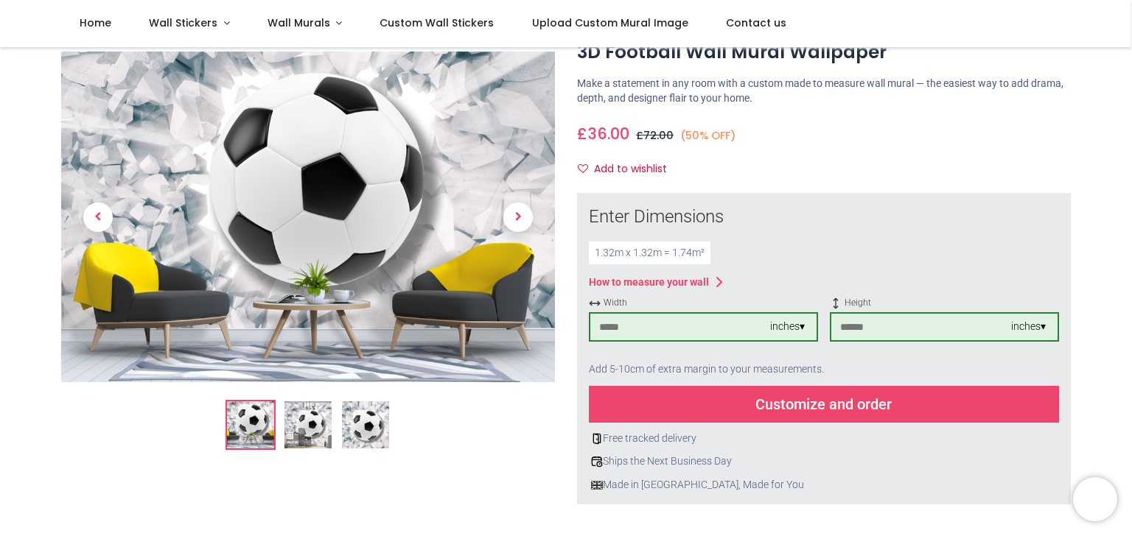
type input "**"
click at [847, 411] on div "Customize and order" at bounding box center [824, 404] width 470 height 37
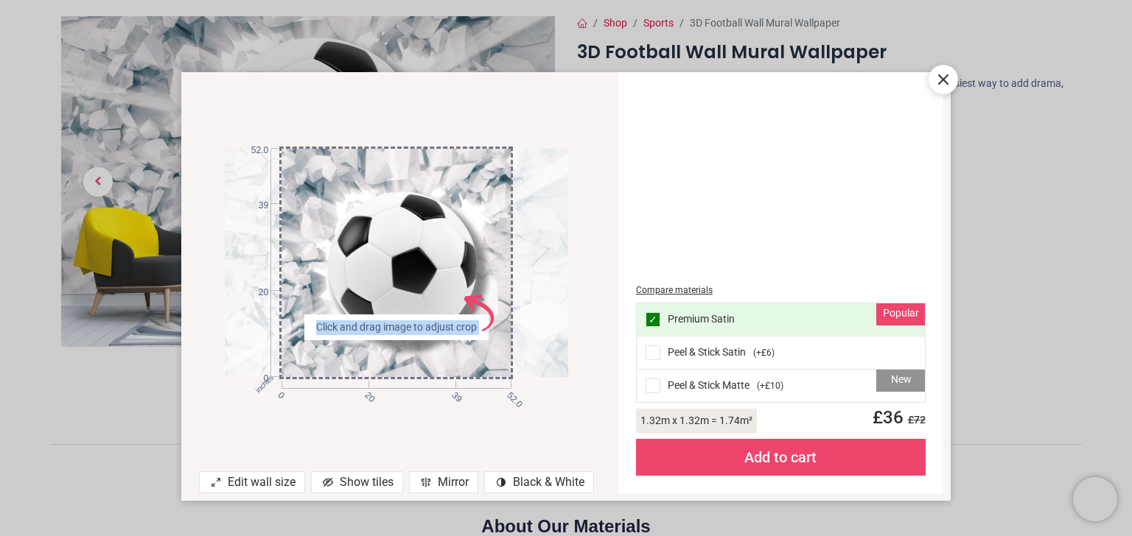
drag, startPoint x: 474, startPoint y: 298, endPoint x: 512, endPoint y: 293, distance: 38.6
click at [512, 293] on div "inches 0 20 39 52.0 0 20 39 52.0 Click and drag image to adjust crop AdobeStock…" at bounding box center [396, 263] width 343 height 229
click at [942, 85] on icon at bounding box center [943, 80] width 18 height 18
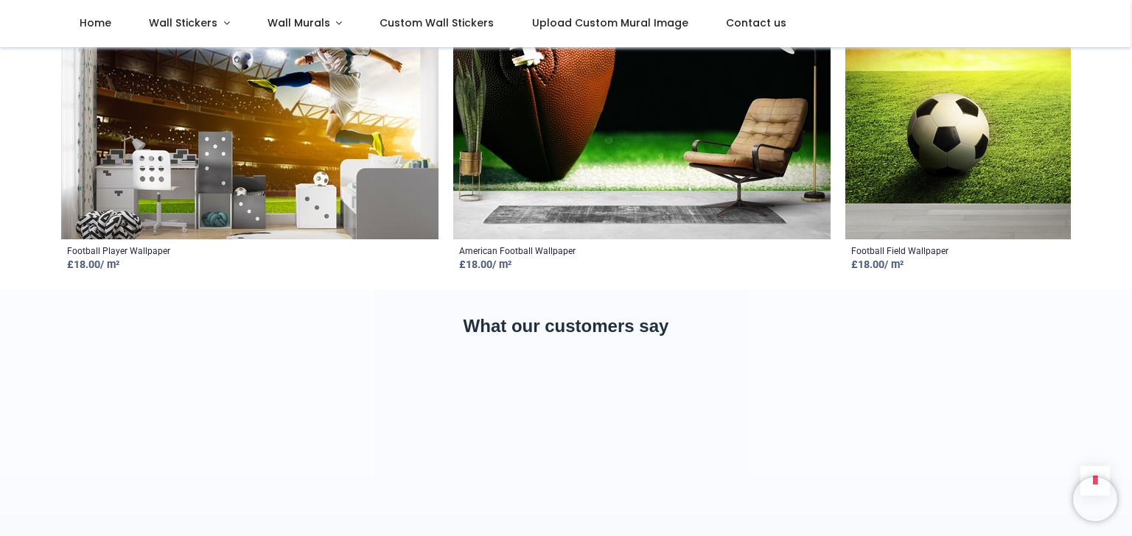
scroll to position [2261, 0]
